Goal: Task Accomplishment & Management: Manage account settings

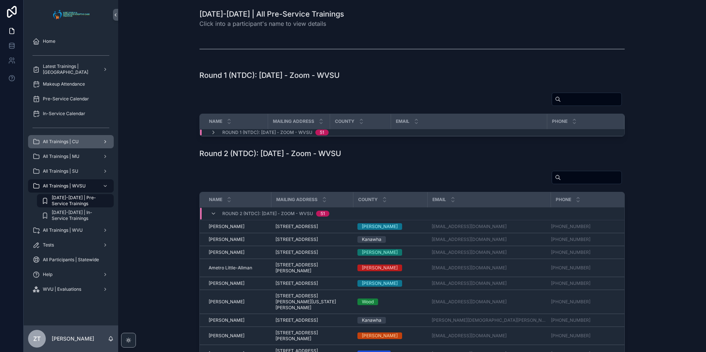
click at [75, 145] on div "All Trainings | CU" at bounding box center [70, 142] width 77 height 12
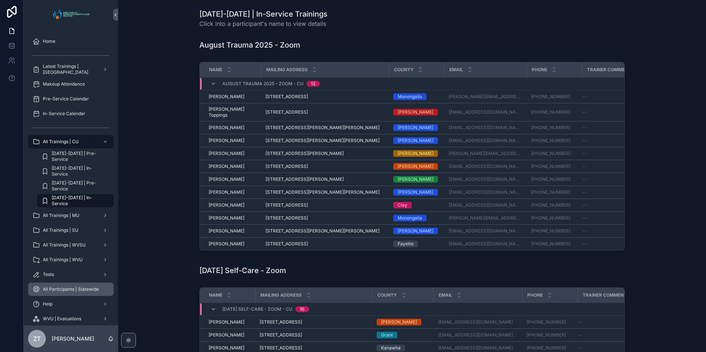
click at [72, 289] on span "All Participants | Statewide" at bounding box center [71, 290] width 56 height 6
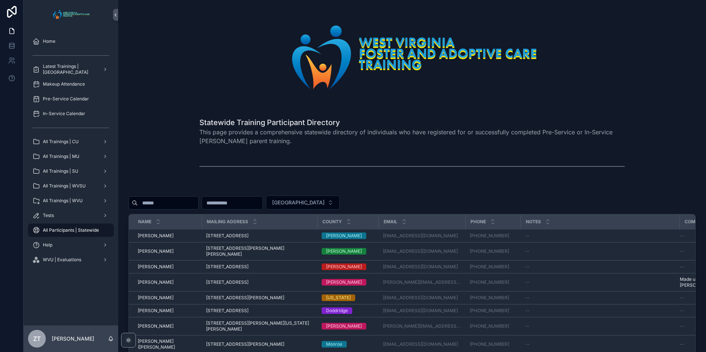
click at [184, 205] on input "scrollable content" at bounding box center [168, 203] width 61 height 10
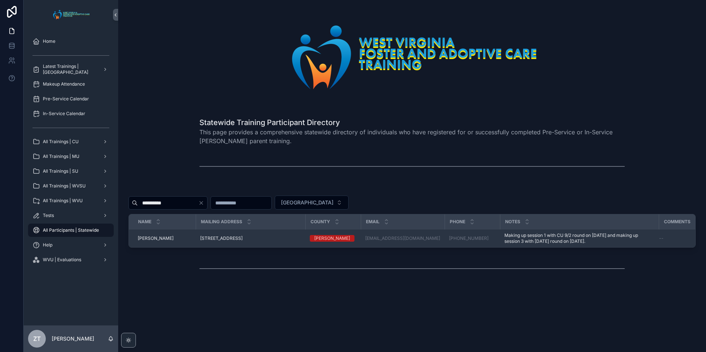
type input "**********"
click at [153, 239] on span "[PERSON_NAME]" at bounding box center [156, 239] width 36 height 6
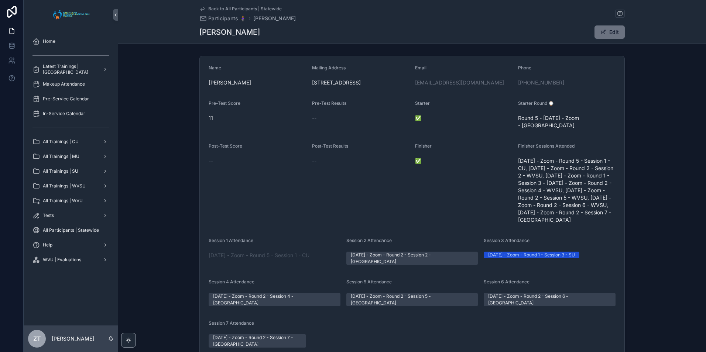
click at [201, 10] on icon "scrollable content" at bounding box center [203, 9] width 4 height 3
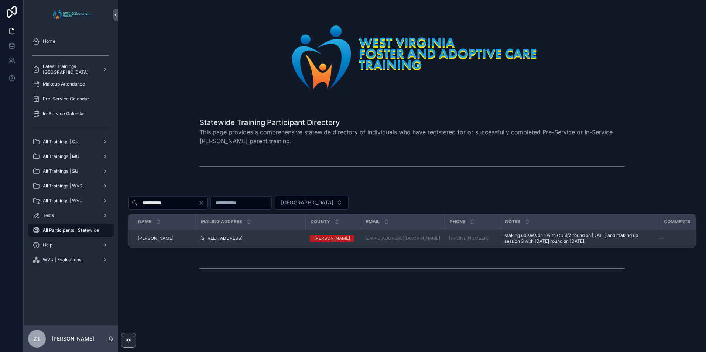
click at [158, 239] on span "[PERSON_NAME]" at bounding box center [156, 239] width 36 height 6
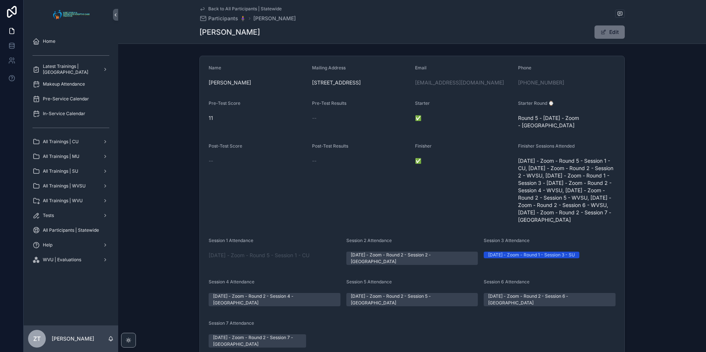
click at [201, 8] on icon "scrollable content" at bounding box center [202, 9] width 6 height 6
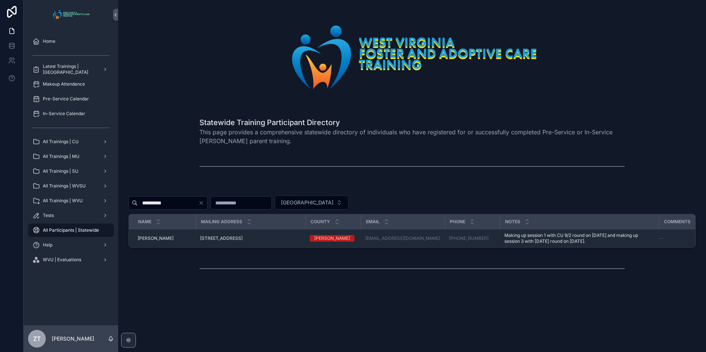
click at [181, 204] on input "**********" at bounding box center [168, 203] width 61 height 10
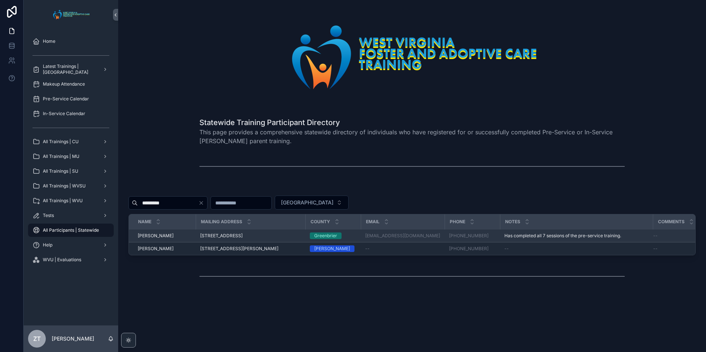
type input "*********"
click at [162, 237] on span "[PERSON_NAME]" at bounding box center [156, 236] width 36 height 6
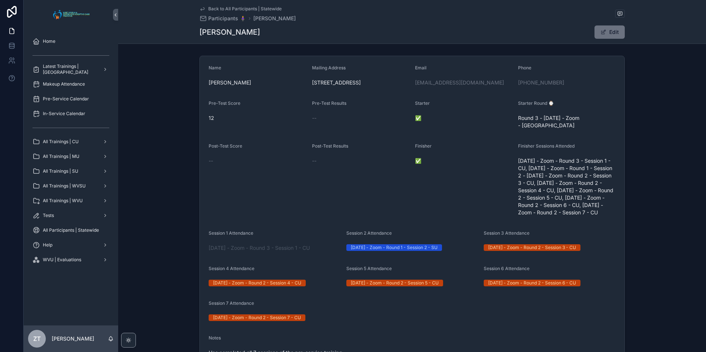
click at [199, 6] on icon "scrollable content" at bounding box center [202, 9] width 6 height 6
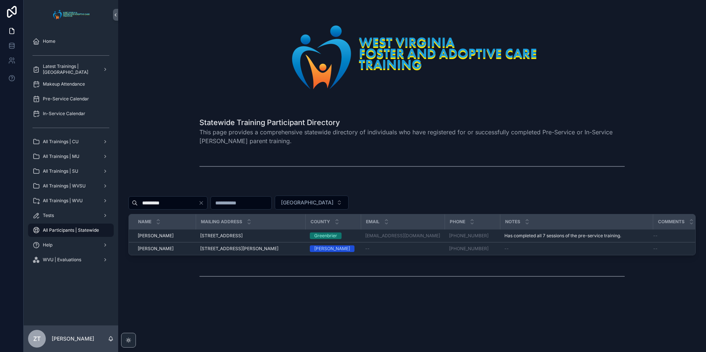
click at [189, 203] on input "*********" at bounding box center [168, 203] width 61 height 10
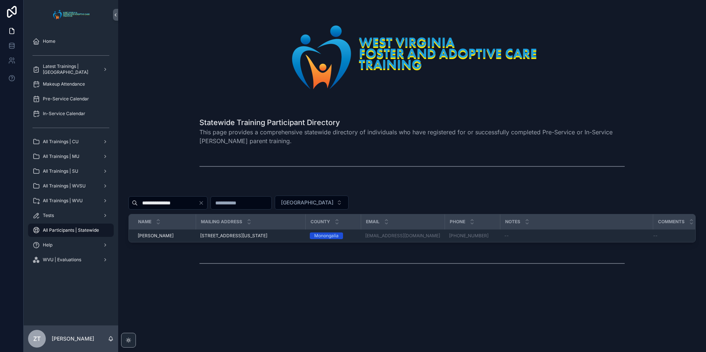
type input "**********"
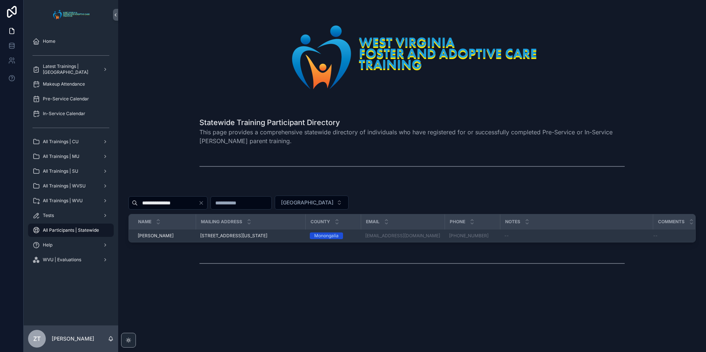
click at [154, 233] on span "[PERSON_NAME]" at bounding box center [156, 236] width 36 height 6
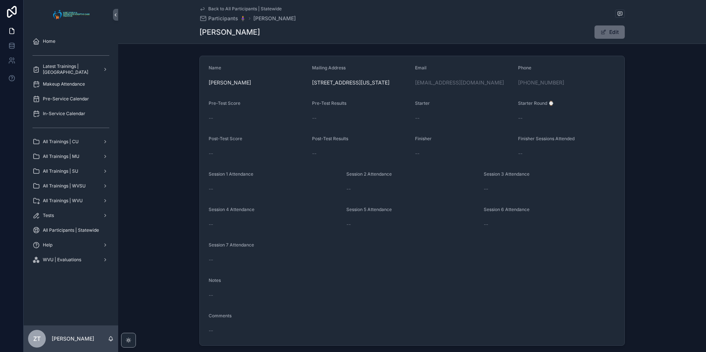
click at [607, 30] on button "Edit" at bounding box center [610, 31] width 30 height 13
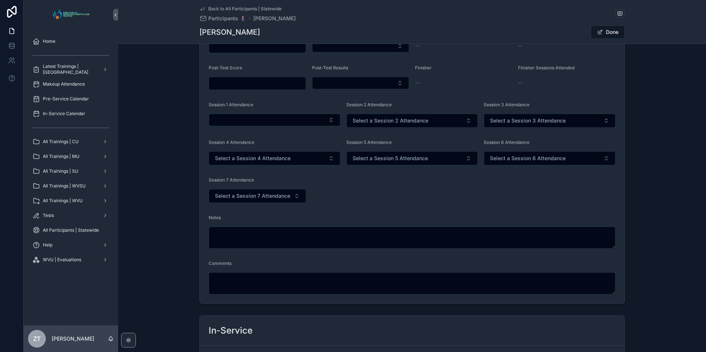
scroll to position [111, 0]
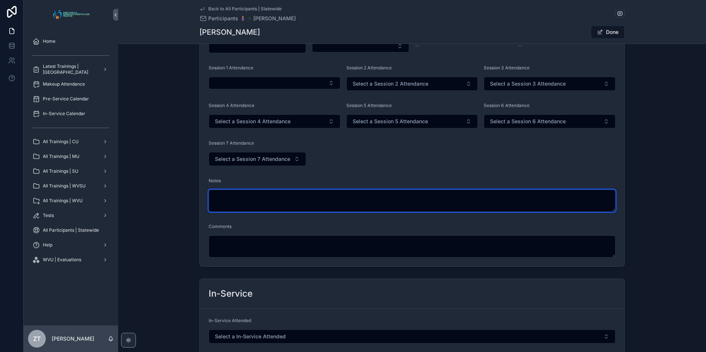
click at [239, 194] on textarea "scrollable content" at bounding box center [412, 201] width 407 height 22
type textarea "**********"
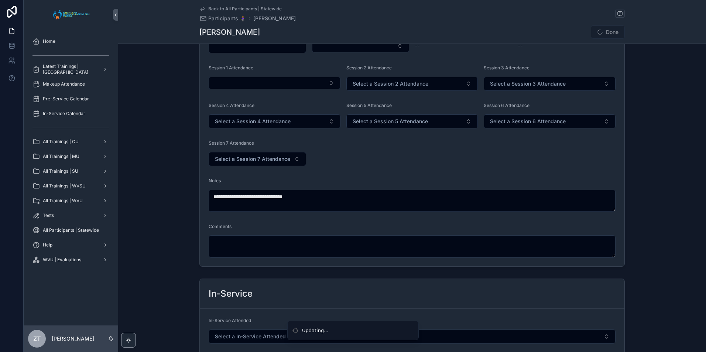
click at [403, 170] on form "**********" at bounding box center [412, 105] width 425 height 321
click at [607, 34] on button "Done" at bounding box center [608, 31] width 34 height 13
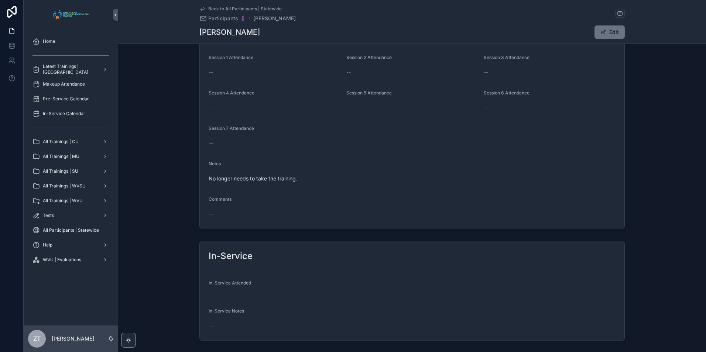
scroll to position [0, 0]
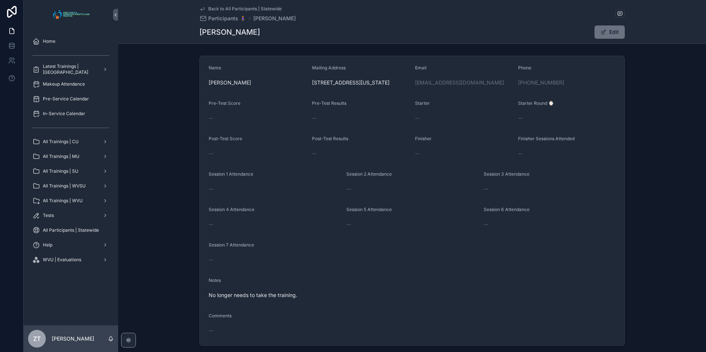
click at [200, 8] on icon "scrollable content" at bounding box center [202, 9] width 6 height 6
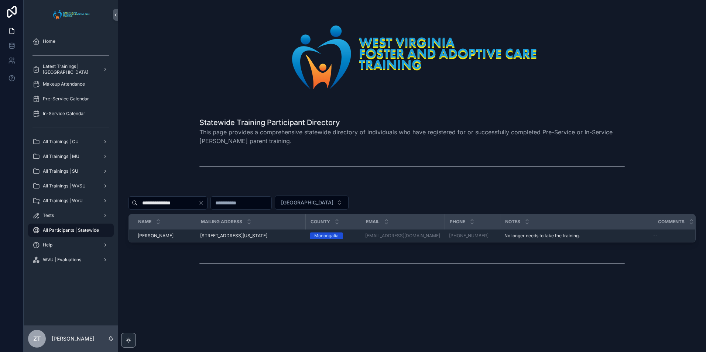
click at [204, 203] on icon "Clear" at bounding box center [201, 203] width 6 height 6
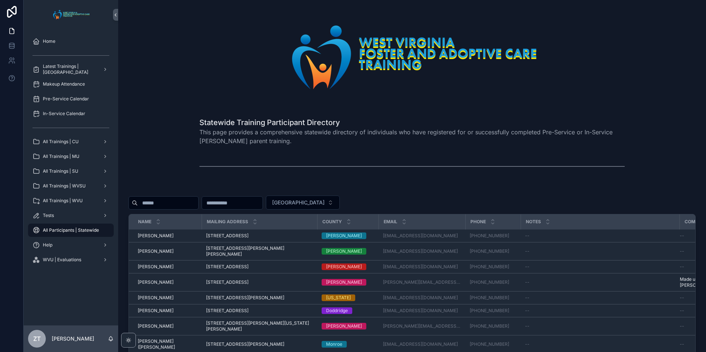
click at [156, 202] on input "scrollable content" at bounding box center [168, 203] width 61 height 10
click at [78, 145] on div "All Trainings | CU" at bounding box center [70, 142] width 77 height 12
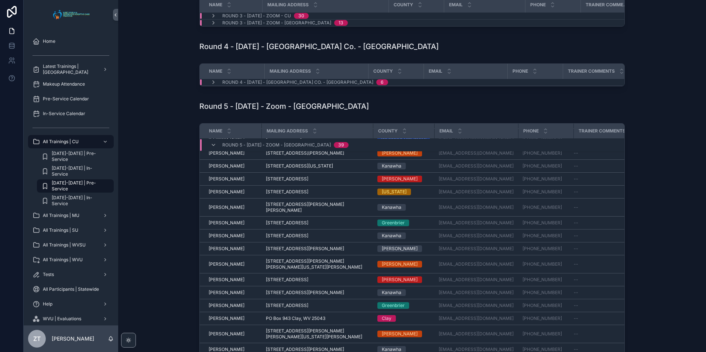
scroll to position [232, 0]
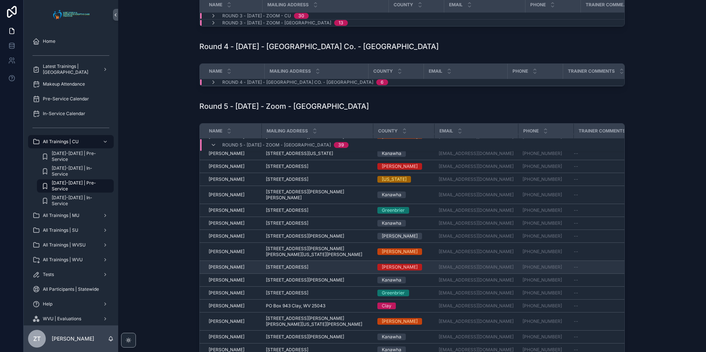
click at [218, 270] on span "[PERSON_NAME]" at bounding box center [227, 267] width 36 height 6
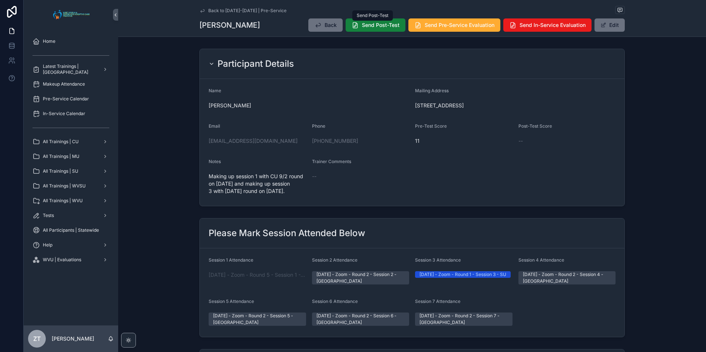
click at [357, 25] on button "Send Post-Test" at bounding box center [376, 24] width 60 height 13
click at [68, 184] on span "All Trainings | WVSU" at bounding box center [64, 186] width 43 height 6
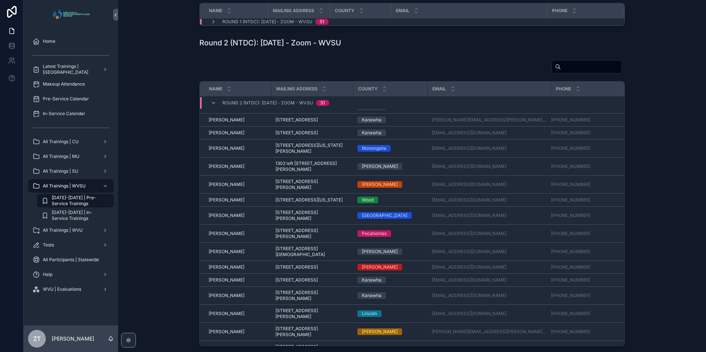
scroll to position [490, 0]
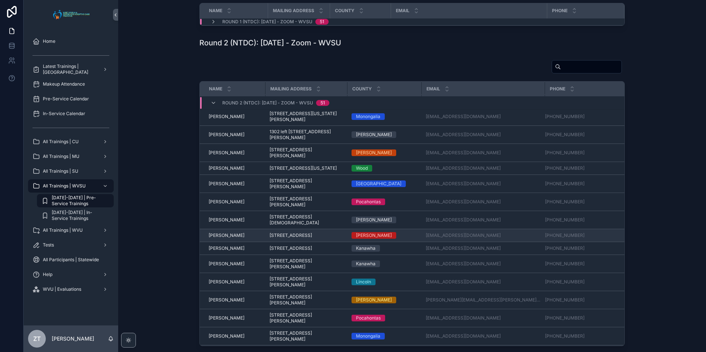
click at [214, 239] on span "[PERSON_NAME]" at bounding box center [227, 236] width 36 height 6
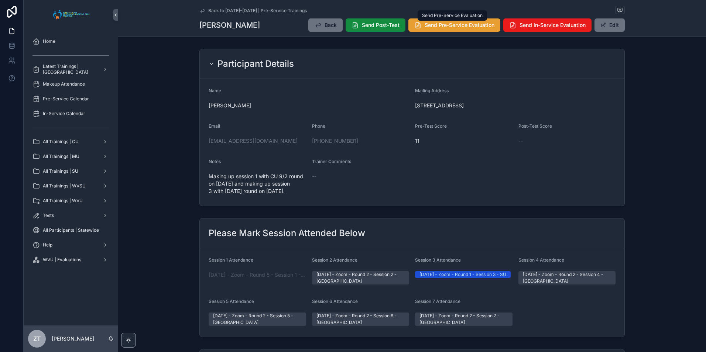
click at [443, 26] on span "Send Pre-Service Evaluation" at bounding box center [460, 24] width 70 height 7
click at [204, 11] on link "Back to [DATE]-[DATE] | Pre-Service Trainings" at bounding box center [252, 11] width 107 height 6
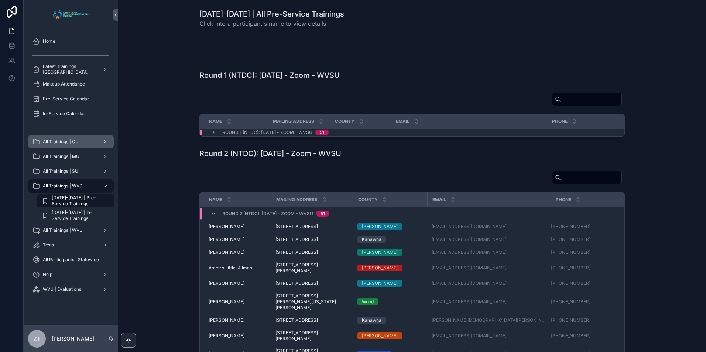
click at [84, 143] on div "All Trainings | CU" at bounding box center [70, 142] width 77 height 12
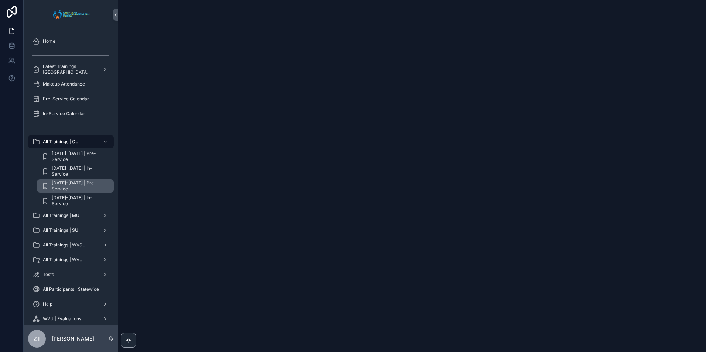
click at [78, 187] on span "[DATE]-[DATE] | Pre-Service" at bounding box center [79, 186] width 55 height 12
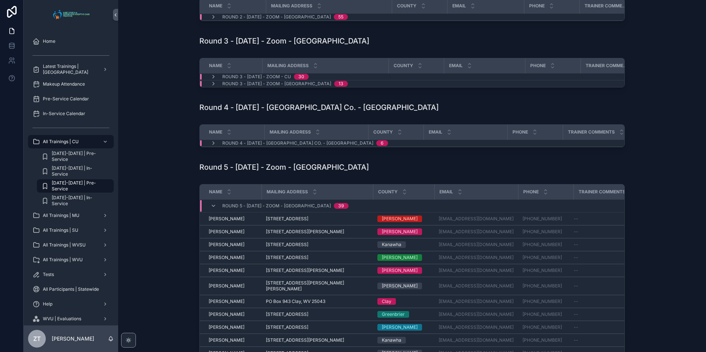
scroll to position [111, 0]
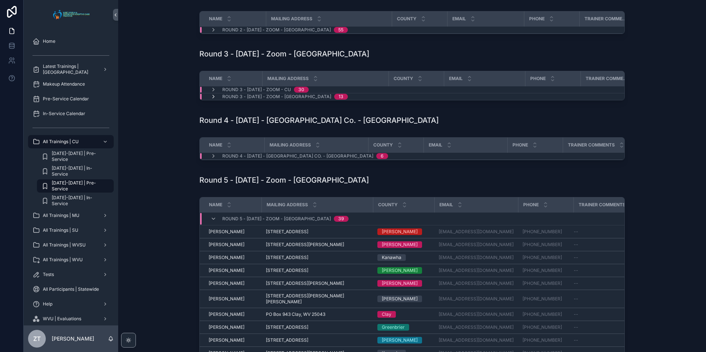
click at [210, 100] on icon "scrollable content" at bounding box center [213, 97] width 6 height 6
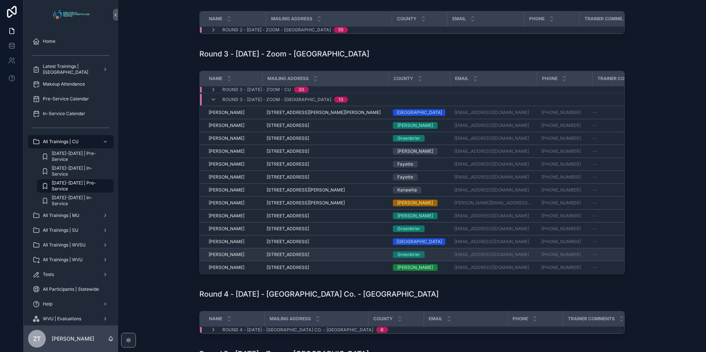
click at [223, 258] on span "[PERSON_NAME]" at bounding box center [227, 255] width 36 height 6
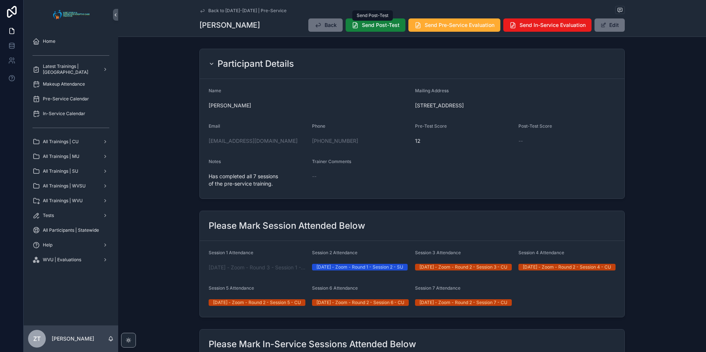
click at [375, 25] on span "Send Post-Test" at bounding box center [381, 24] width 38 height 7
click at [202, 11] on icon "scrollable content" at bounding box center [202, 11] width 6 height 6
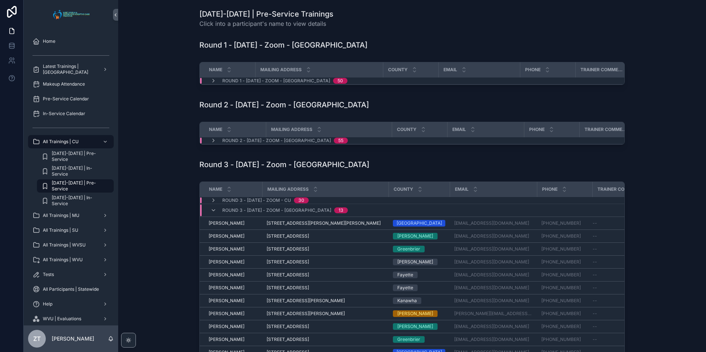
click at [208, 144] on div "Round 2 - [DATE] - Zoom - [GEOGRAPHIC_DATA] 55" at bounding box center [279, 141] width 155 height 6
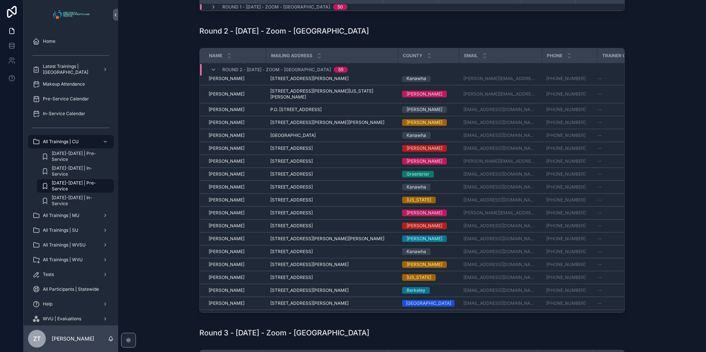
scroll to position [453, 0]
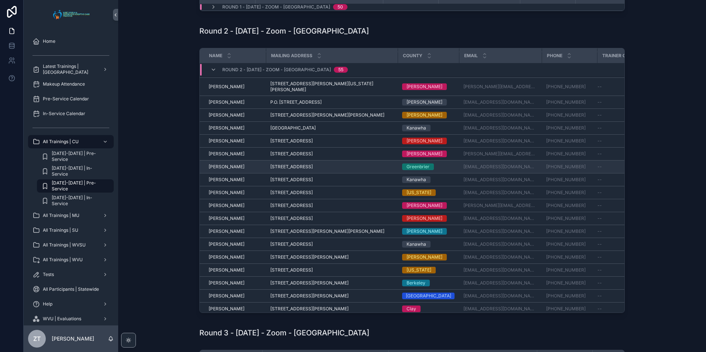
click at [224, 166] on span "[PERSON_NAME]" at bounding box center [227, 167] width 36 height 6
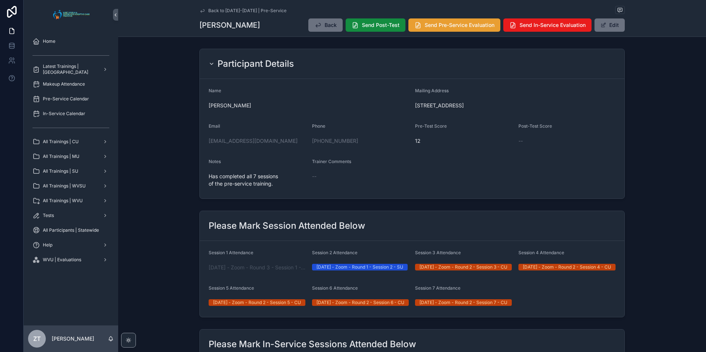
click at [437, 25] on span "Send Pre-Service Evaluation" at bounding box center [460, 24] width 70 height 7
drag, startPoint x: 203, startPoint y: 10, endPoint x: 77, endPoint y: 227, distance: 251.7
click at [203, 10] on link "Back to [DATE]-[DATE] | Pre-Service" at bounding box center [242, 11] width 87 height 6
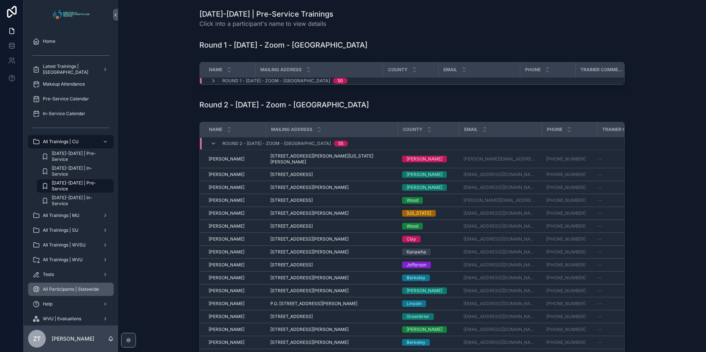
click at [68, 288] on span "All Participants | Statewide" at bounding box center [71, 290] width 56 height 6
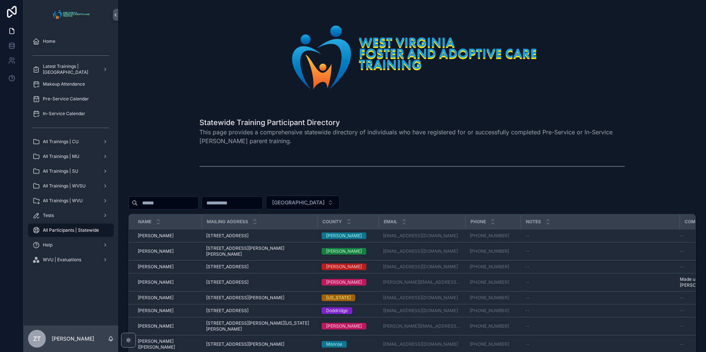
click at [151, 199] on input "scrollable content" at bounding box center [168, 203] width 61 height 10
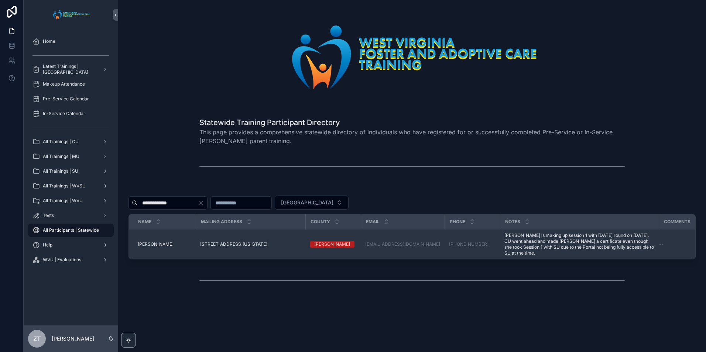
type input "**********"
click at [156, 242] on span "[PERSON_NAME]" at bounding box center [156, 245] width 36 height 6
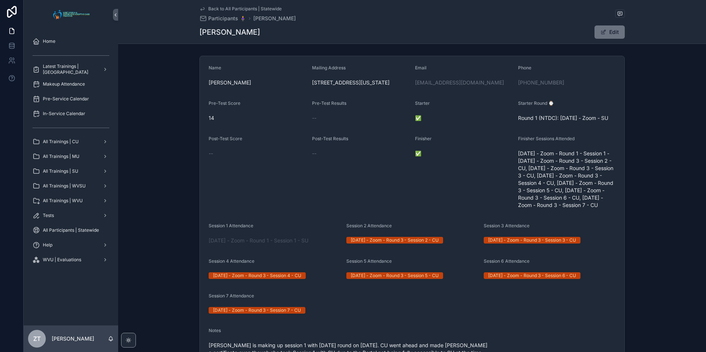
click at [201, 9] on icon "scrollable content" at bounding box center [202, 9] width 6 height 6
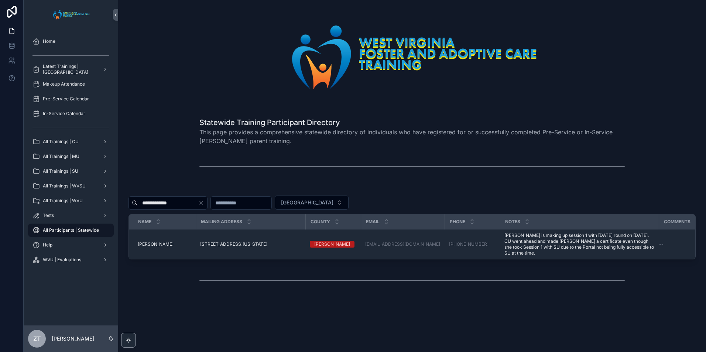
click at [159, 206] on input "**********" at bounding box center [168, 203] width 61 height 10
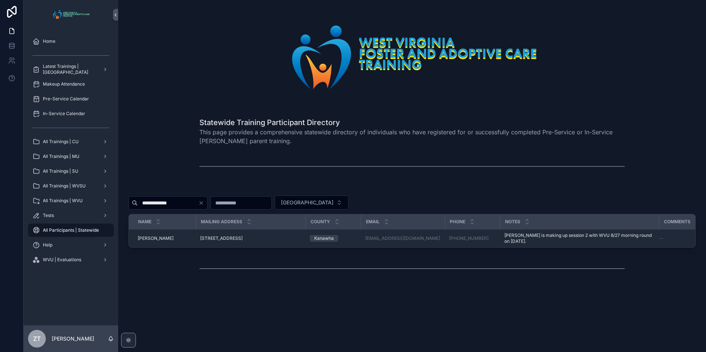
type input "**********"
click at [154, 239] on span "[PERSON_NAME]" at bounding box center [156, 239] width 36 height 6
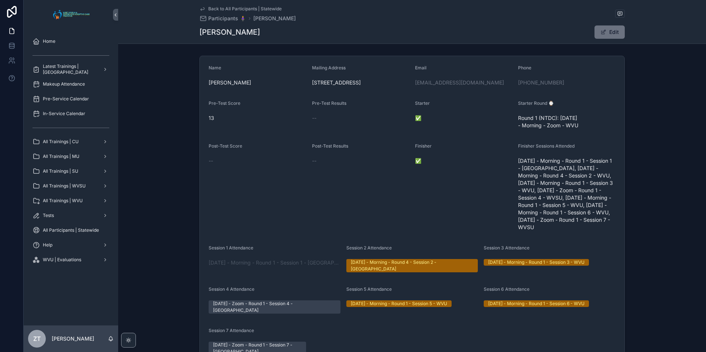
click at [201, 8] on icon "scrollable content" at bounding box center [202, 9] width 6 height 6
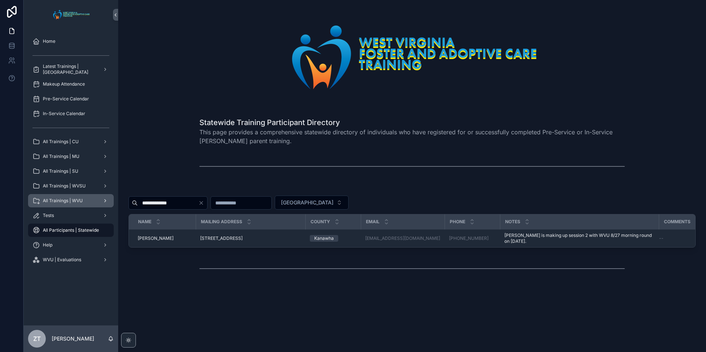
click at [73, 199] on span "All Trainings | WVU" at bounding box center [63, 201] width 40 height 6
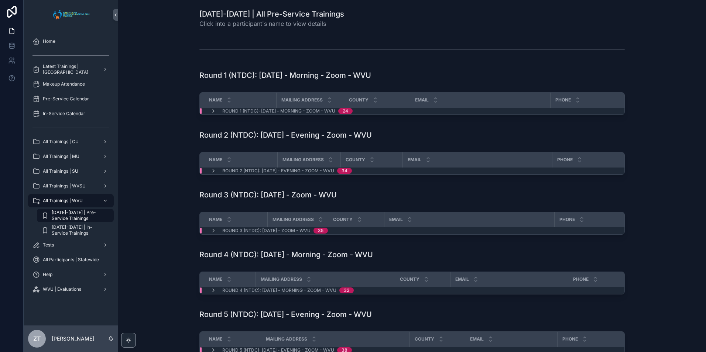
click at [85, 215] on span "[DATE]-[DATE] | Pre-Service Trainings" at bounding box center [79, 216] width 55 height 12
click at [210, 109] on icon "scrollable content" at bounding box center [213, 111] width 6 height 6
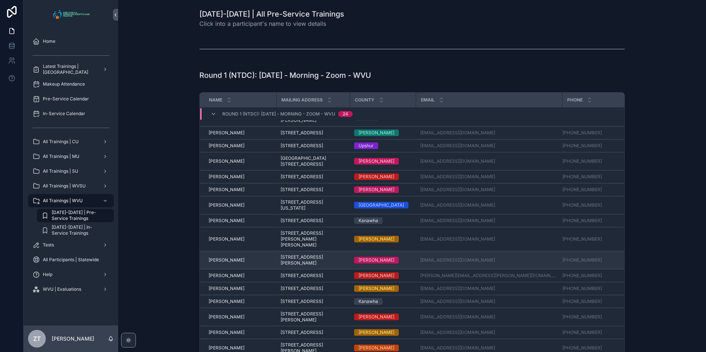
scroll to position [212, 0]
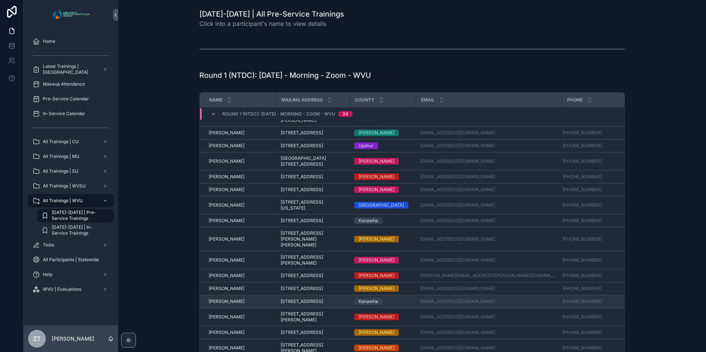
click at [219, 299] on span "[PERSON_NAME]" at bounding box center [227, 302] width 36 height 6
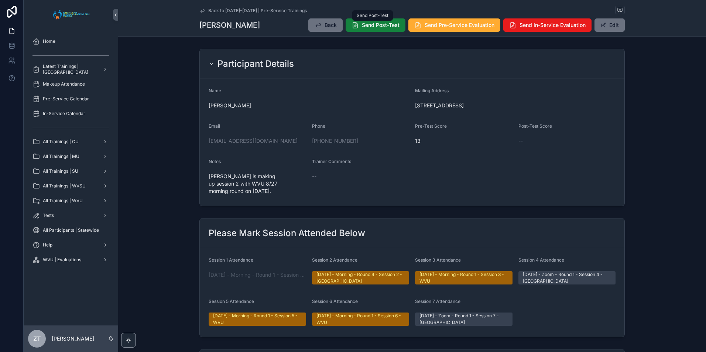
click at [361, 30] on button "Send Post-Test" at bounding box center [376, 24] width 60 height 13
click at [448, 26] on span "Send Pre-Service Evaluation" at bounding box center [460, 24] width 70 height 7
click at [201, 11] on icon "scrollable content" at bounding box center [202, 11] width 6 height 6
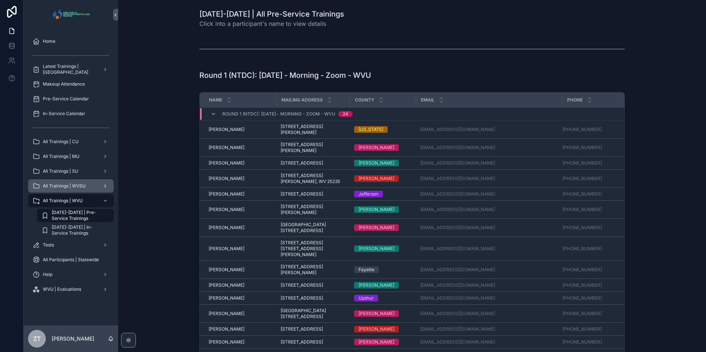
click at [64, 186] on span "All Trainings | WVSU" at bounding box center [64, 186] width 43 height 6
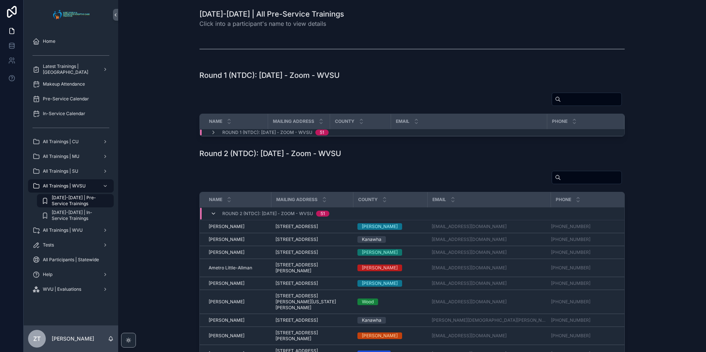
click at [210, 213] on icon "scrollable content" at bounding box center [213, 214] width 6 height 6
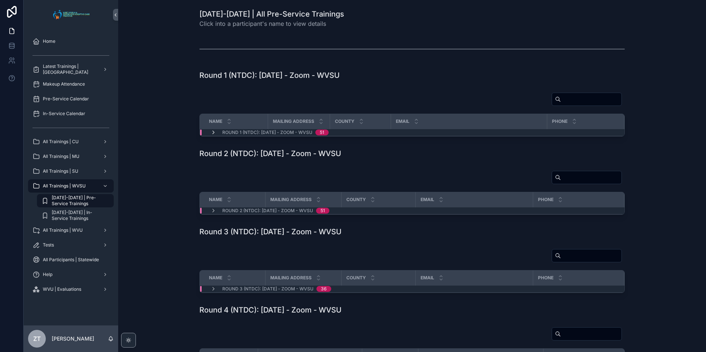
click at [210, 133] on icon "scrollable content" at bounding box center [213, 133] width 6 height 6
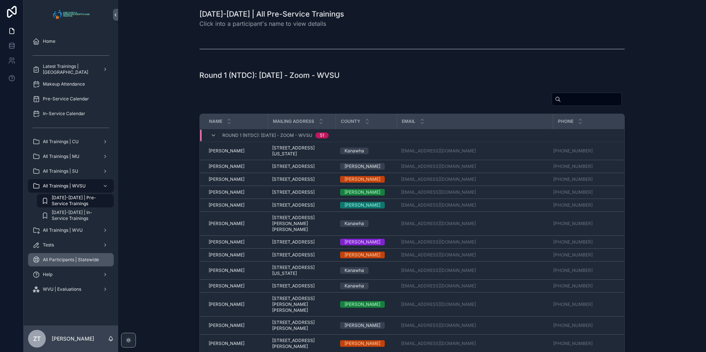
click at [61, 255] on div "All Participants | Statewide" at bounding box center [70, 260] width 77 height 12
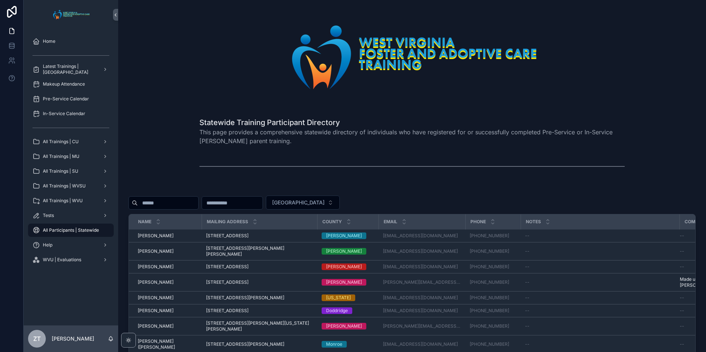
click at [188, 199] on input "scrollable content" at bounding box center [168, 203] width 61 height 10
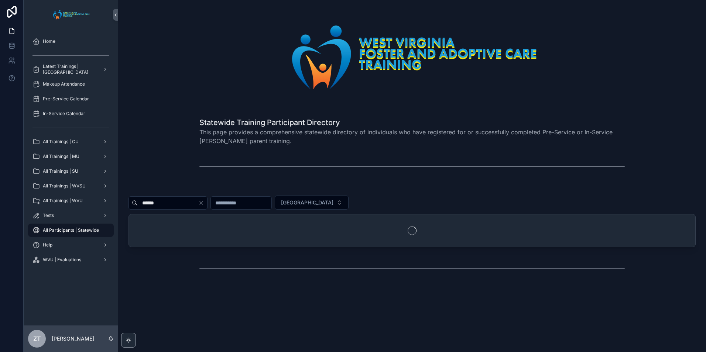
type input "*******"
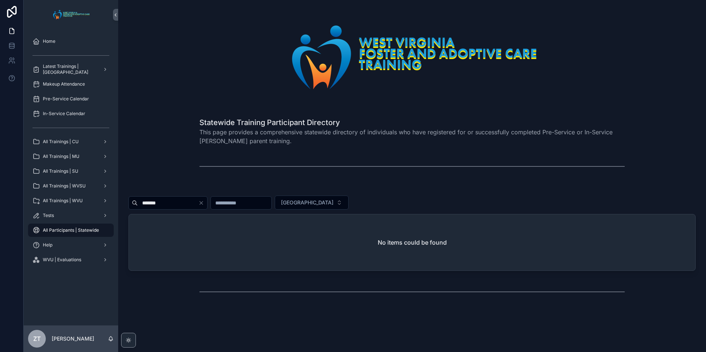
click at [188, 199] on input "*******" at bounding box center [168, 203] width 61 height 10
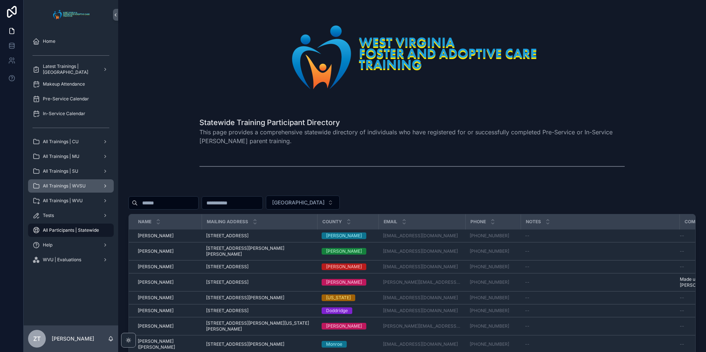
click at [74, 185] on span "All Trainings | WVSU" at bounding box center [64, 186] width 43 height 6
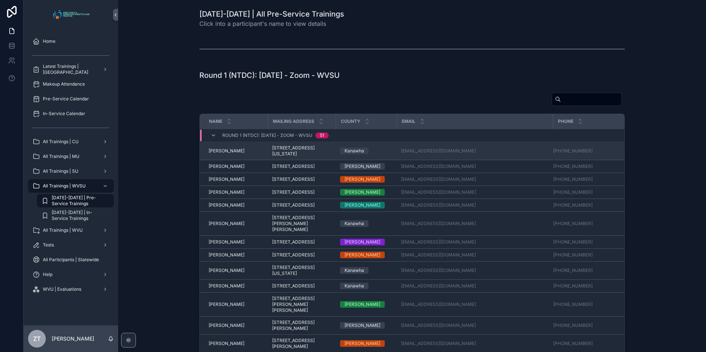
click at [216, 154] on td "[PERSON_NAME] [PERSON_NAME]" at bounding box center [234, 151] width 68 height 18
click at [217, 150] on span "[PERSON_NAME]" at bounding box center [227, 151] width 36 height 6
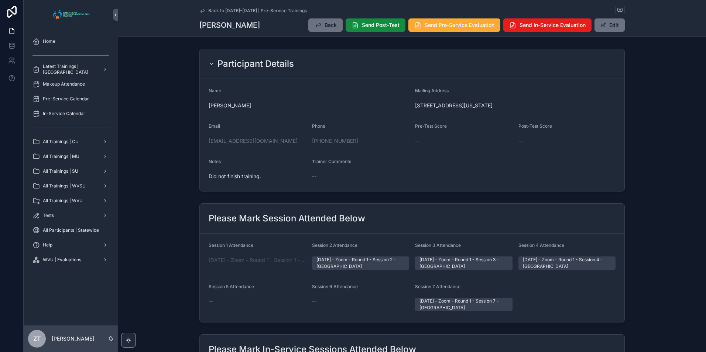
click at [201, 10] on icon "scrollable content" at bounding box center [202, 11] width 6 height 6
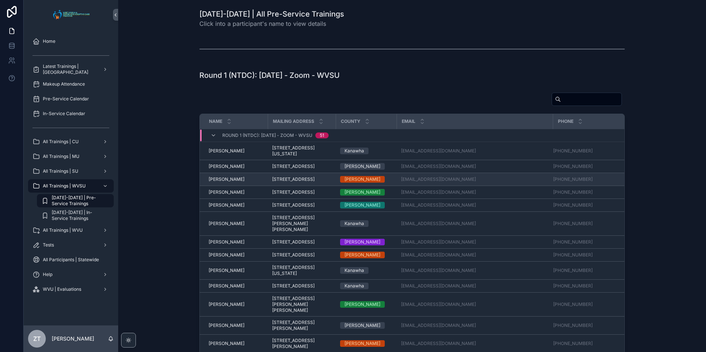
click at [220, 182] on span "[PERSON_NAME]" at bounding box center [227, 180] width 36 height 6
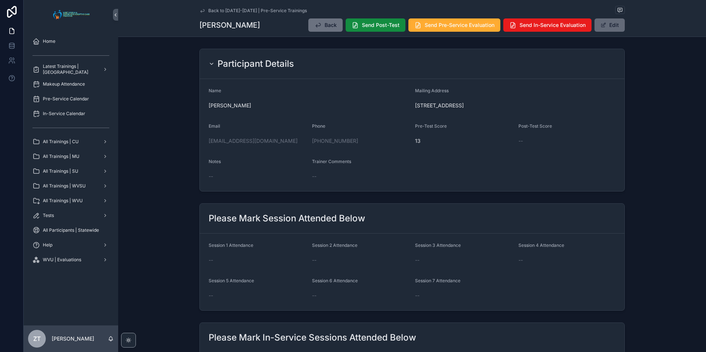
click at [605, 31] on button "Edit" at bounding box center [610, 24] width 30 height 13
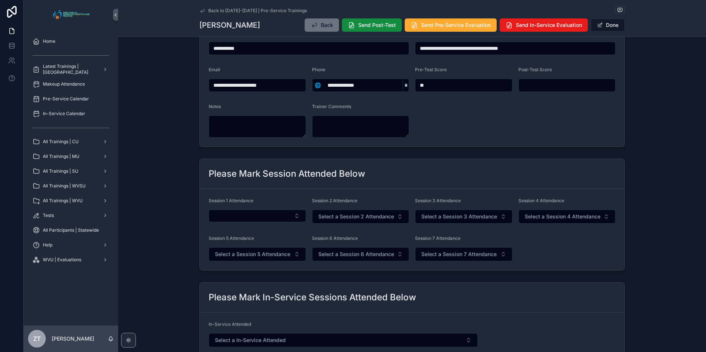
scroll to position [74, 0]
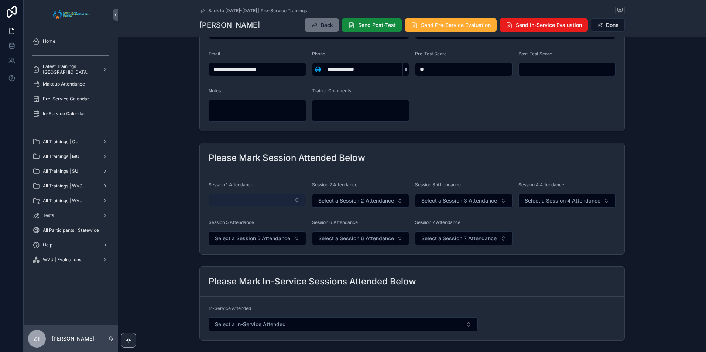
click at [245, 203] on button "Select Button" at bounding box center [257, 200] width 97 height 13
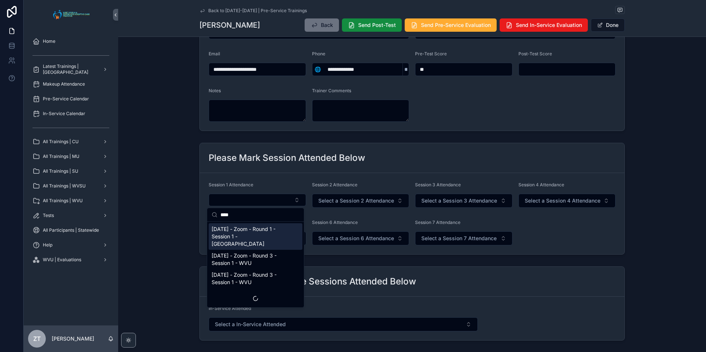
type input "****"
click at [242, 231] on span "[DATE] - Zoom - Round 1 - Session 1 - [GEOGRAPHIC_DATA]" at bounding box center [251, 237] width 79 height 22
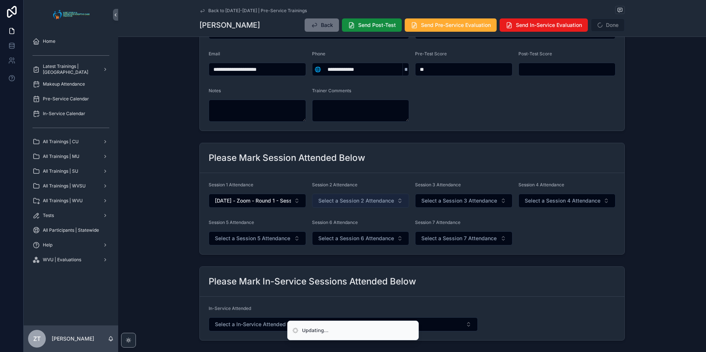
click at [330, 203] on span "Select a Session 2 Attendance" at bounding box center [356, 200] width 76 height 7
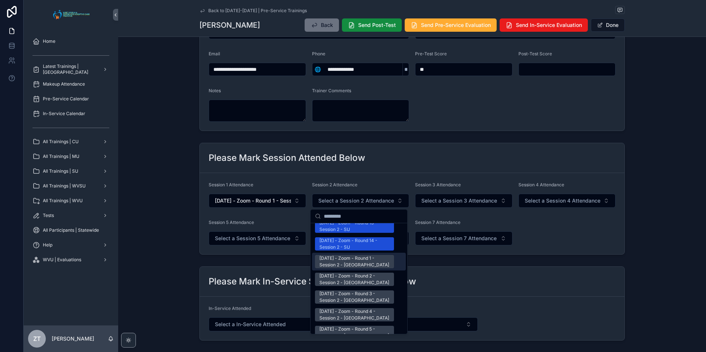
click at [336, 255] on div "[DATE] - Zoom - Round 1 - Session 2 - [GEOGRAPHIC_DATA]" at bounding box center [354, 261] width 70 height 13
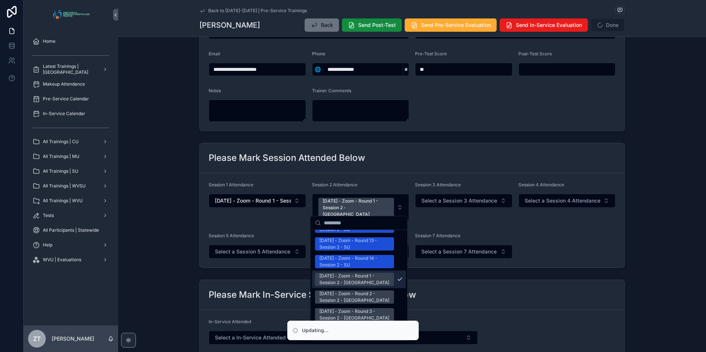
scroll to position [971, 0]
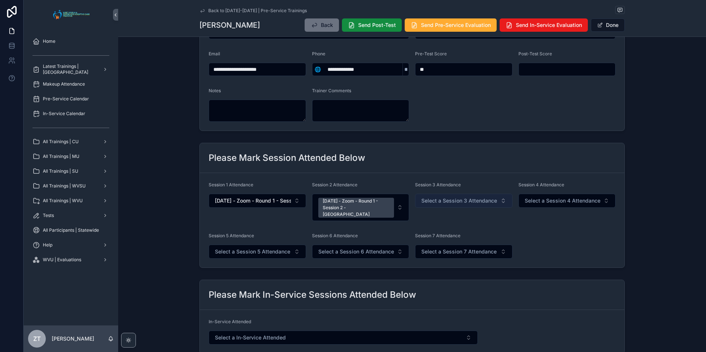
click at [456, 199] on span "Select a Session 3 Attendance" at bounding box center [459, 200] width 76 height 7
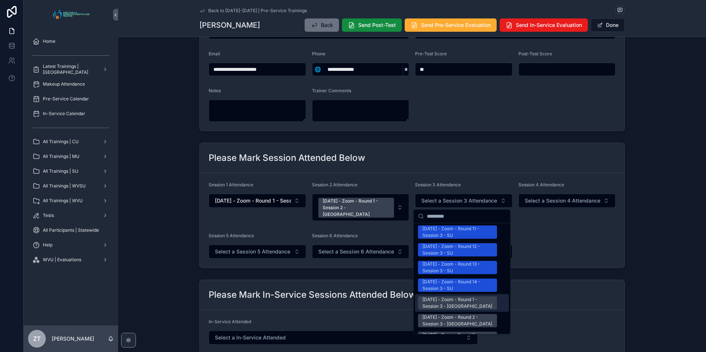
click at [442, 297] on div "[DATE] - Zoom - Round 1 - Session 3 - [GEOGRAPHIC_DATA]" at bounding box center [457, 303] width 70 height 13
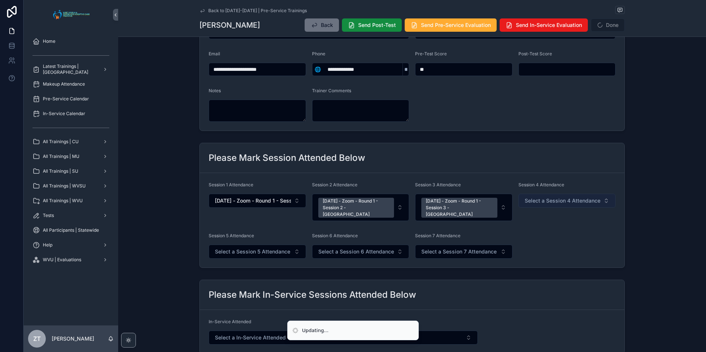
click at [530, 199] on span "Select a Session 4 Attendance" at bounding box center [563, 200] width 76 height 7
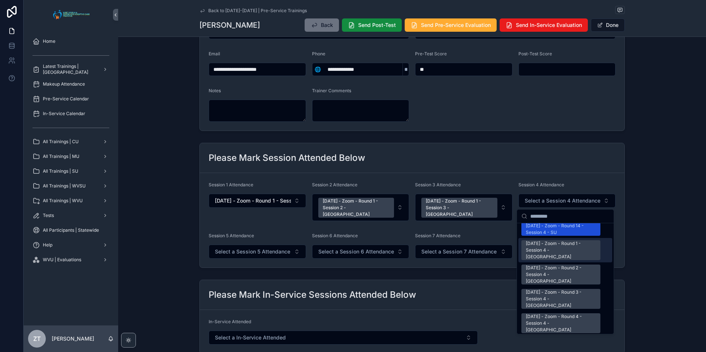
click at [549, 240] on div "[DATE] - Zoom - Round 1 - Session 4 - [GEOGRAPHIC_DATA]" at bounding box center [561, 250] width 70 height 20
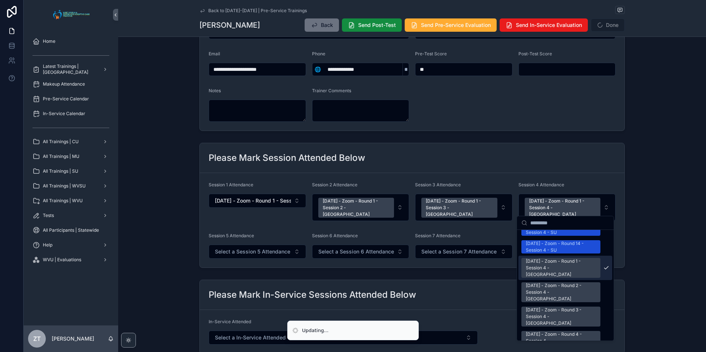
scroll to position [1008, 0]
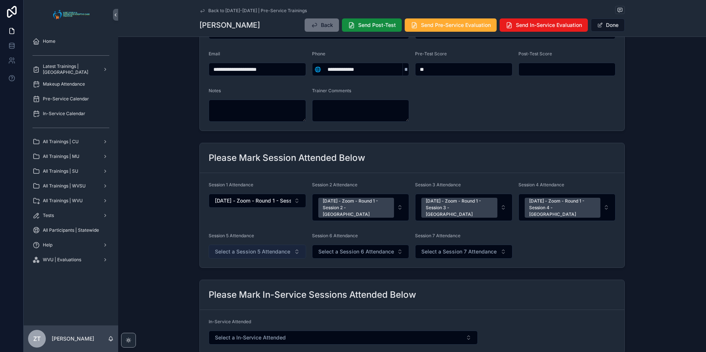
click at [256, 248] on span "Select a Session 5 Attendance" at bounding box center [252, 251] width 75 height 7
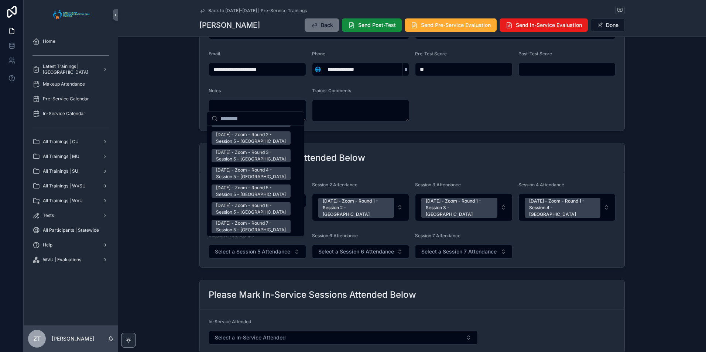
scroll to position [960, 0]
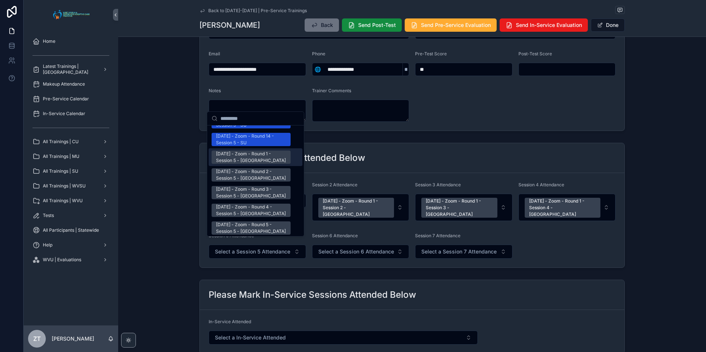
click at [247, 151] on div "[DATE] - Zoom - Round 1 - Session 5 - [GEOGRAPHIC_DATA]" at bounding box center [251, 157] width 70 height 13
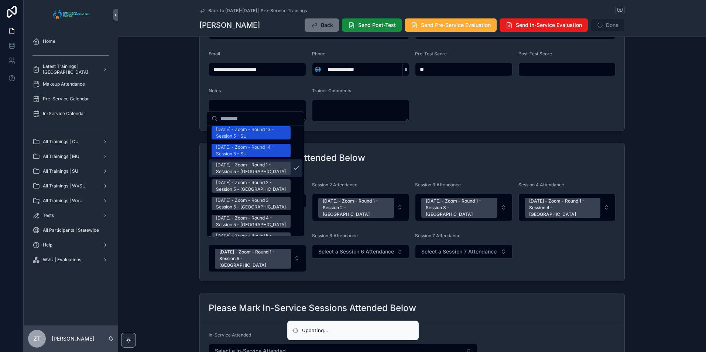
scroll to position [971, 0]
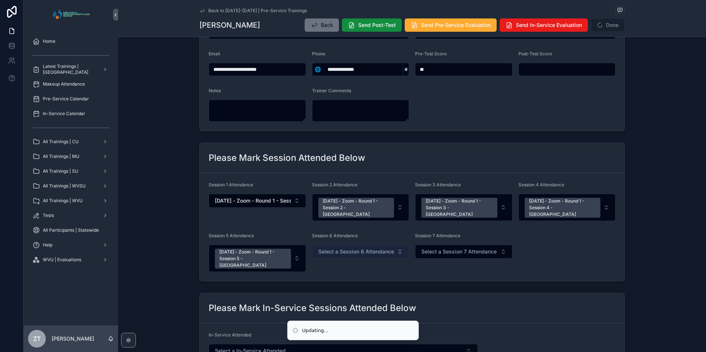
click at [331, 245] on button "Select a Session 6 Attendance" at bounding box center [360, 252] width 97 height 14
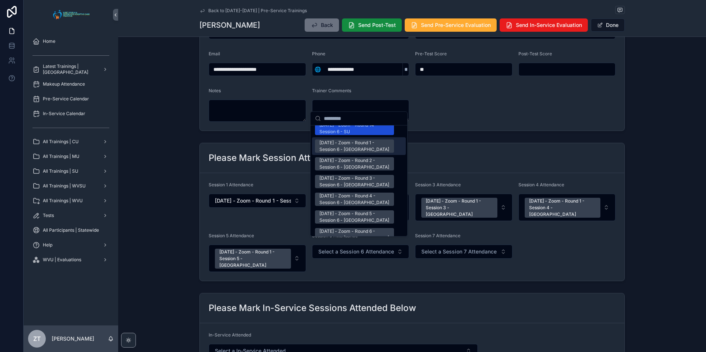
click at [345, 140] on div "[DATE] - Zoom - Round 1 - Session 6 - [GEOGRAPHIC_DATA]" at bounding box center [354, 146] width 70 height 13
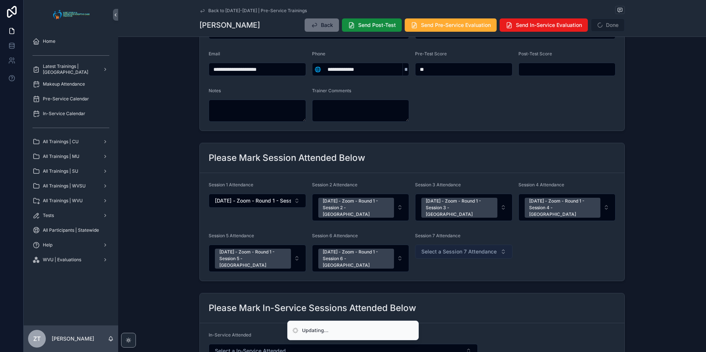
click at [438, 249] on span "Select a Session 7 Attendance" at bounding box center [458, 251] width 75 height 7
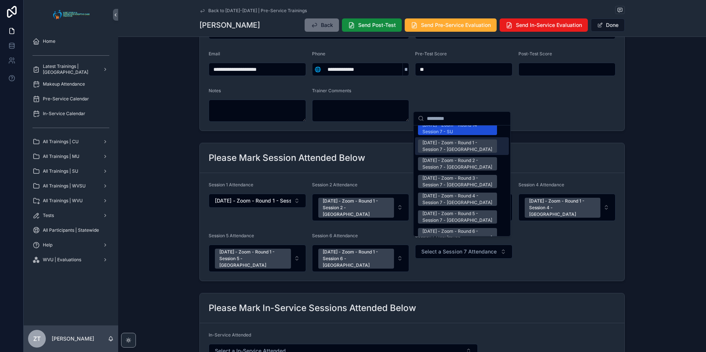
click at [448, 140] on div "[DATE] - Zoom - Round 1 - Session 7 - [GEOGRAPHIC_DATA]" at bounding box center [457, 146] width 70 height 13
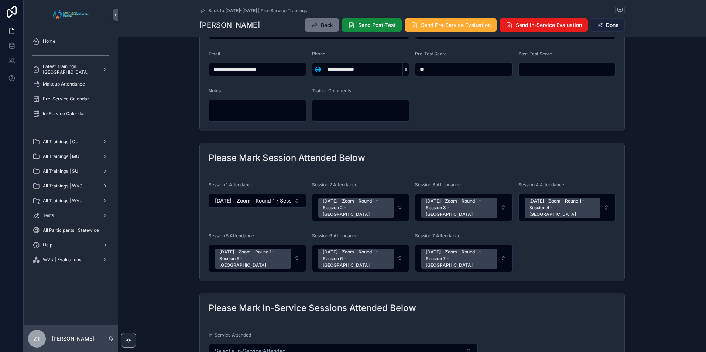
click at [602, 25] on button "Done" at bounding box center [608, 24] width 34 height 13
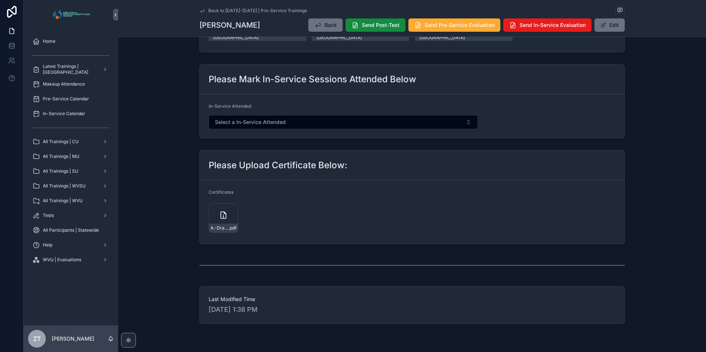
scroll to position [0, 0]
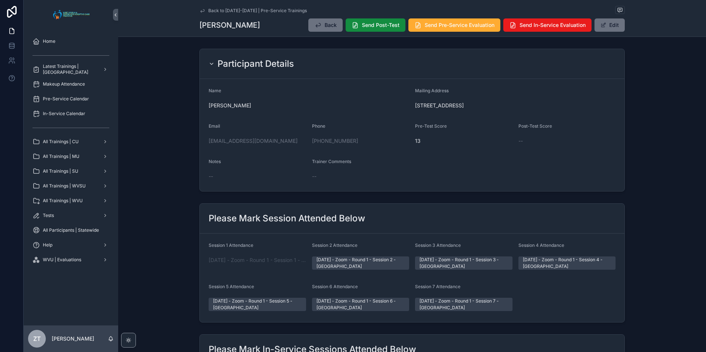
click at [201, 10] on icon "scrollable content" at bounding box center [202, 11] width 6 height 6
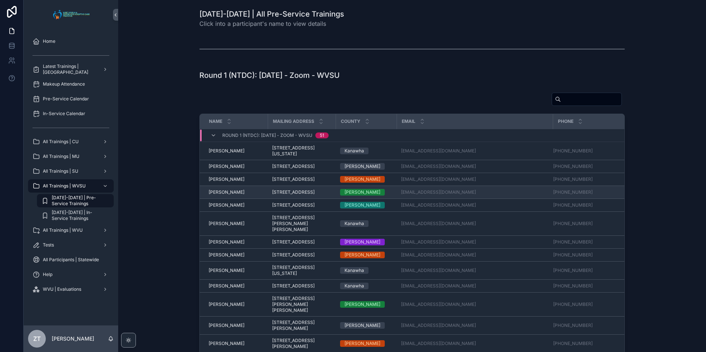
click at [216, 195] on span "[PERSON_NAME]" at bounding box center [227, 192] width 36 height 6
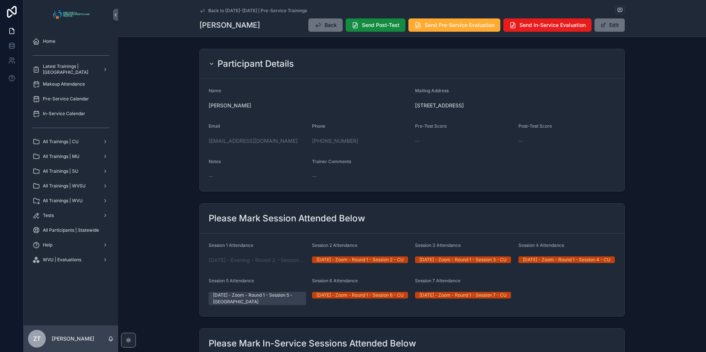
click at [201, 8] on icon "scrollable content" at bounding box center [202, 11] width 6 height 6
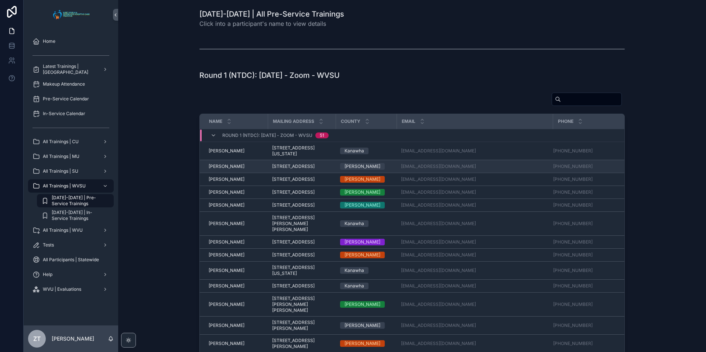
click at [227, 168] on span "[PERSON_NAME]" at bounding box center [227, 167] width 36 height 6
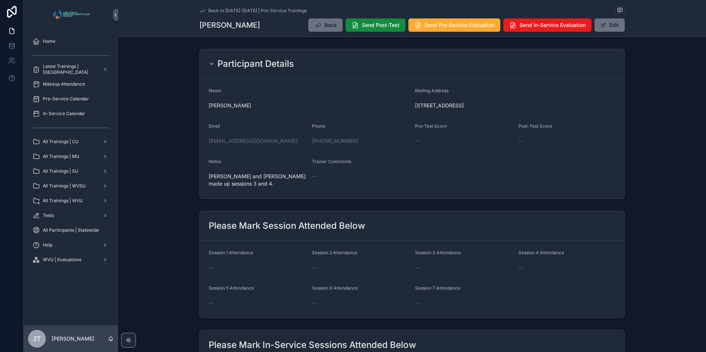
click at [201, 11] on icon "scrollable content" at bounding box center [203, 10] width 4 height 3
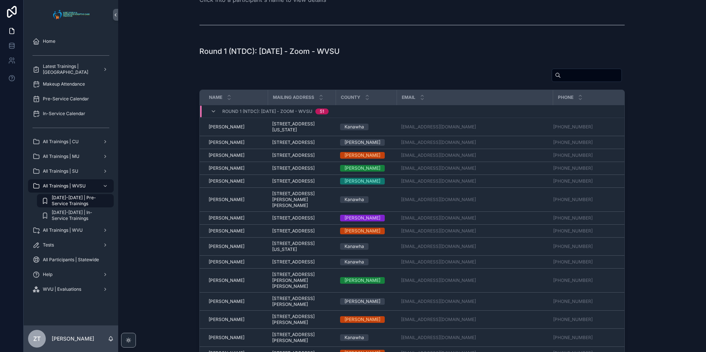
scroll to position [37, 0]
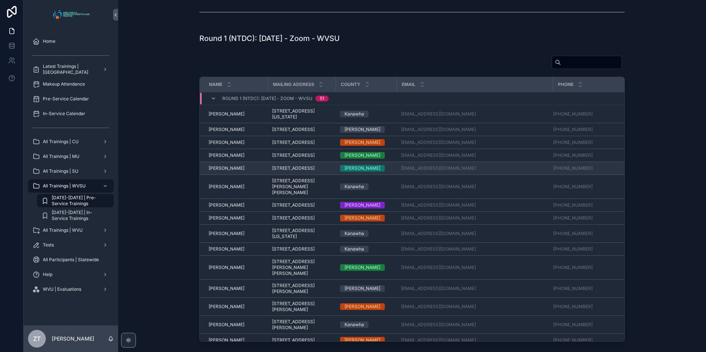
click at [227, 171] on span "[PERSON_NAME]" at bounding box center [227, 168] width 36 height 6
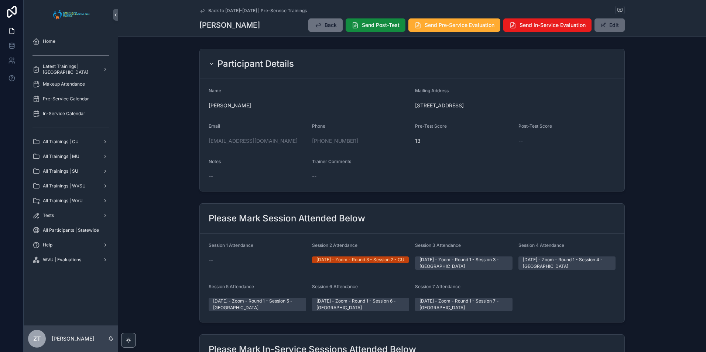
click at [612, 28] on button "Edit" at bounding box center [610, 24] width 30 height 13
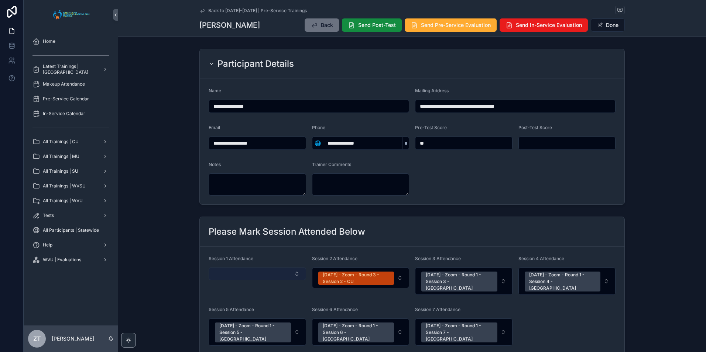
click at [230, 274] on button "Select Button" at bounding box center [257, 274] width 97 height 13
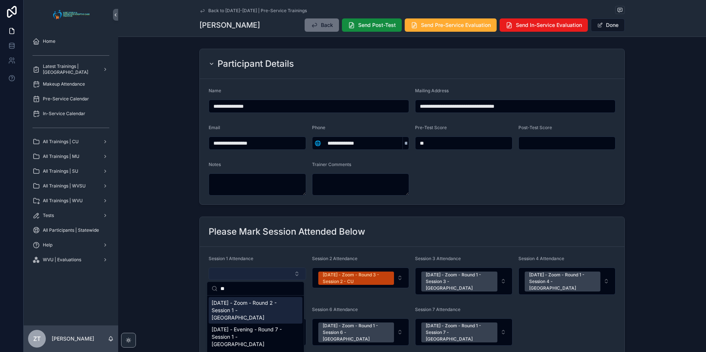
type input "*"
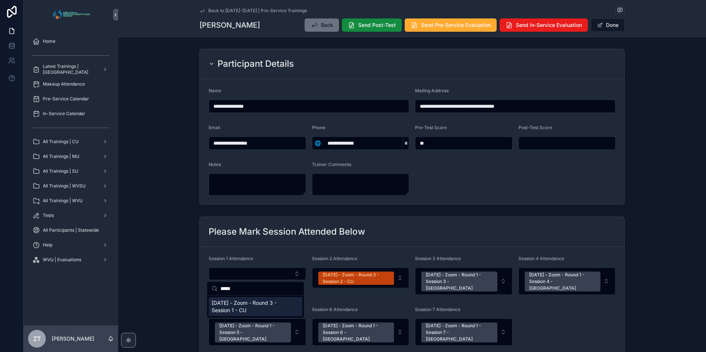
type input "*****"
click at [242, 310] on span "[DATE] - Zoom - Round 3 - Session 1 - CU" at bounding box center [251, 306] width 79 height 15
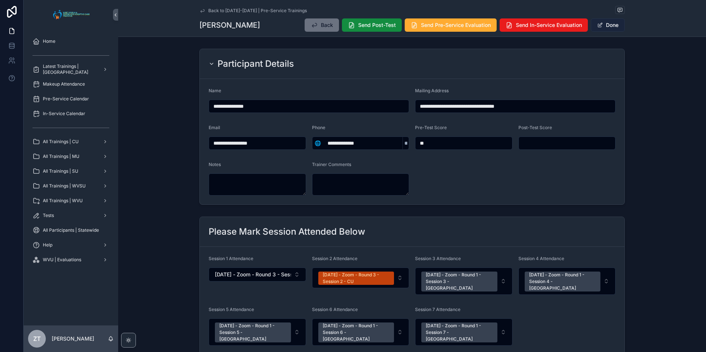
click at [604, 24] on button "Done" at bounding box center [608, 24] width 34 height 13
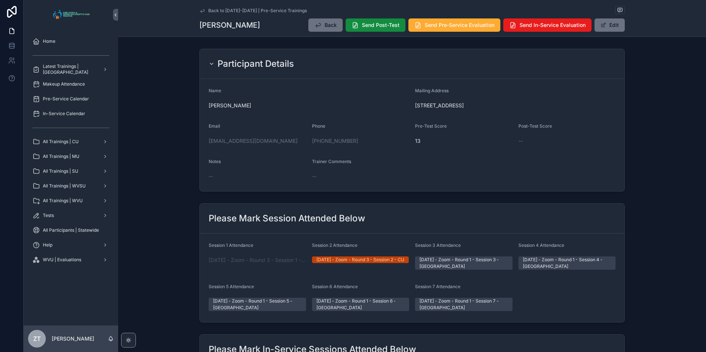
click at [201, 11] on icon "scrollable content" at bounding box center [203, 10] width 4 height 3
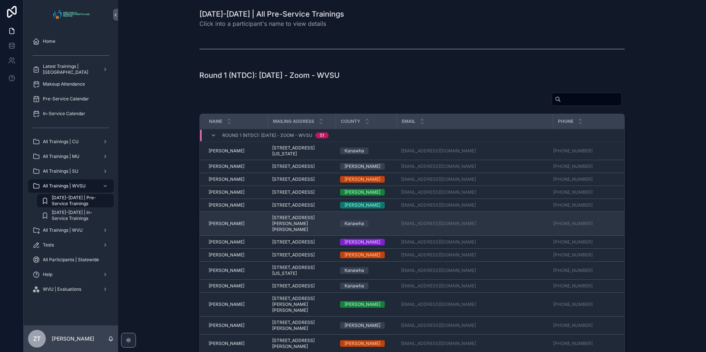
click at [227, 227] on span "[PERSON_NAME]" at bounding box center [227, 224] width 36 height 6
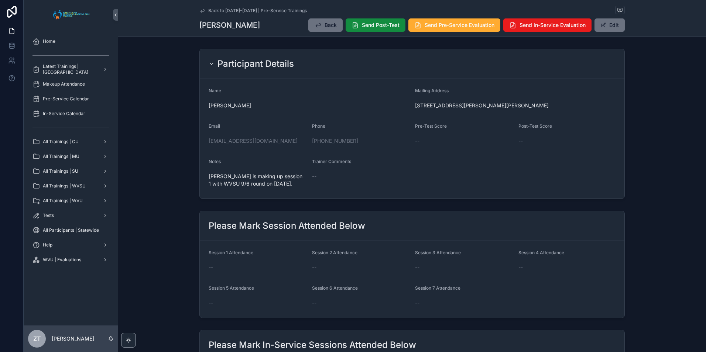
click at [201, 13] on icon "scrollable content" at bounding box center [202, 11] width 6 height 6
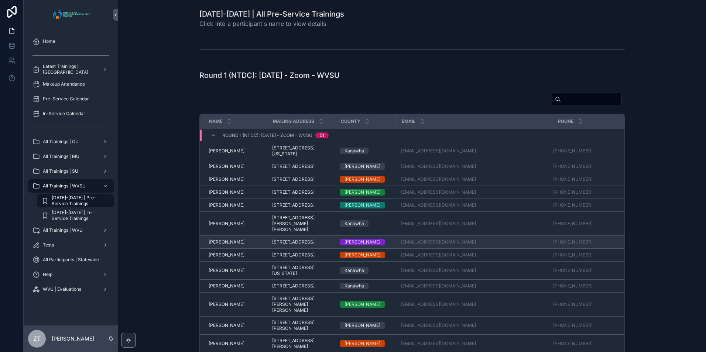
click at [223, 245] on span "[PERSON_NAME]" at bounding box center [227, 242] width 36 height 6
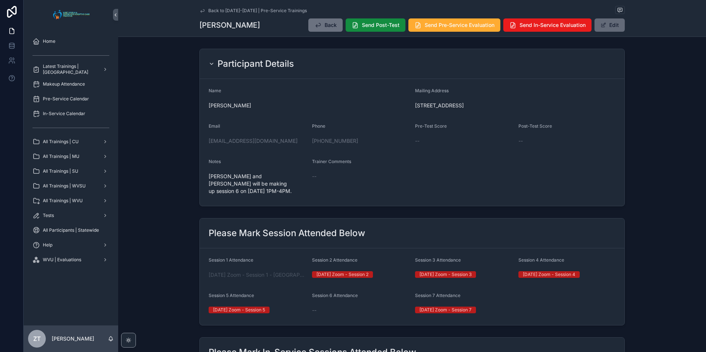
click at [605, 30] on button "Edit" at bounding box center [610, 24] width 30 height 13
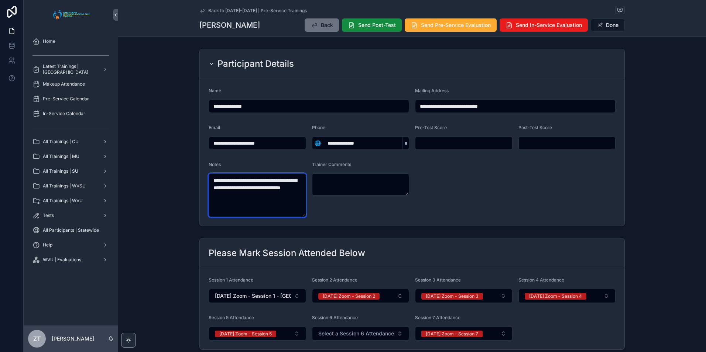
click at [267, 187] on textarea "**********" at bounding box center [257, 196] width 97 height 44
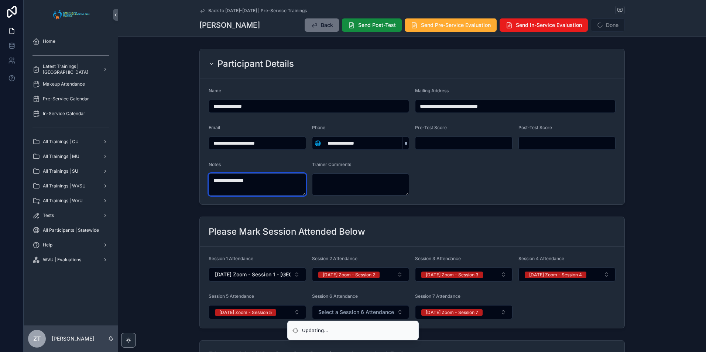
type textarea "**********"
click at [521, 167] on form "**********" at bounding box center [412, 142] width 425 height 126
click at [603, 23] on span "Done" at bounding box center [608, 24] width 34 height 13
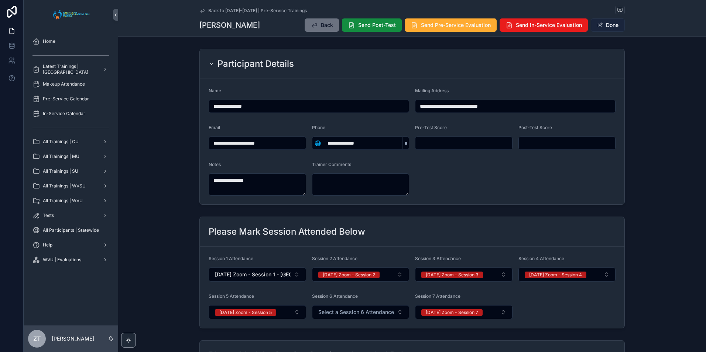
click at [601, 27] on button "Done" at bounding box center [608, 24] width 34 height 13
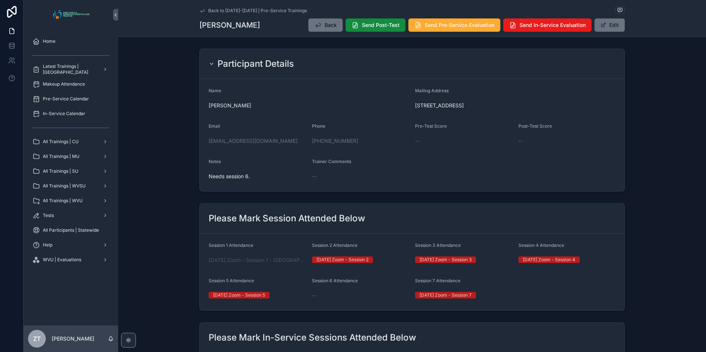
click at [201, 10] on icon "scrollable content" at bounding box center [202, 11] width 6 height 6
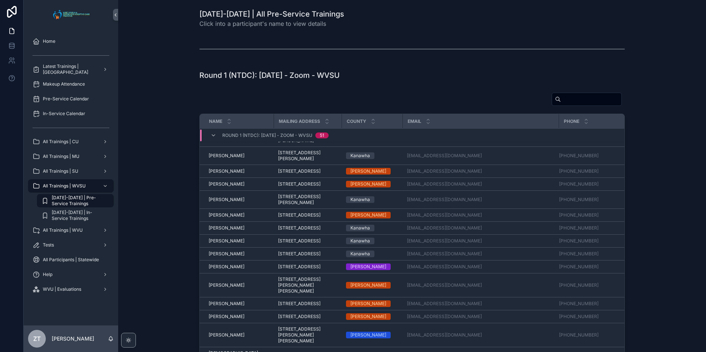
scroll to position [306, 0]
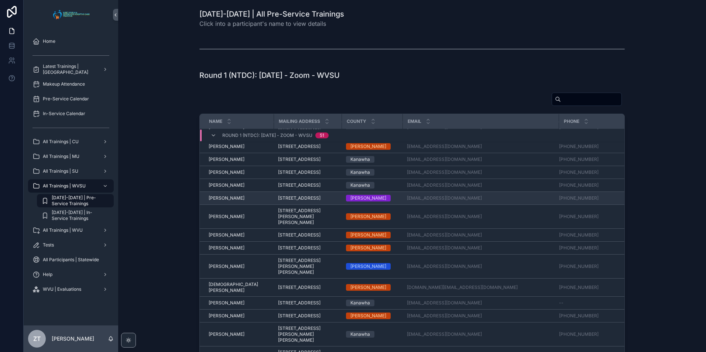
click at [223, 201] on span "[PERSON_NAME]" at bounding box center [227, 198] width 36 height 6
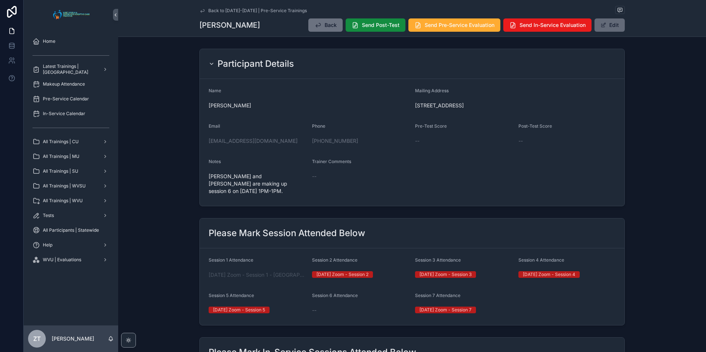
click at [605, 27] on button "Edit" at bounding box center [610, 24] width 30 height 13
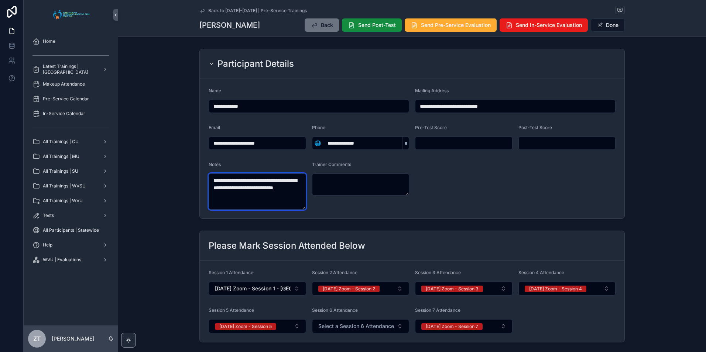
click at [278, 189] on textarea "**********" at bounding box center [257, 192] width 97 height 36
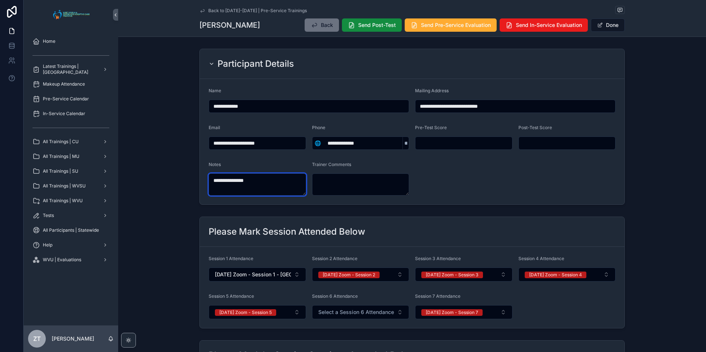
type textarea "**********"
click at [482, 167] on form "**********" at bounding box center [412, 142] width 425 height 126
click at [603, 27] on button "Done" at bounding box center [608, 24] width 34 height 13
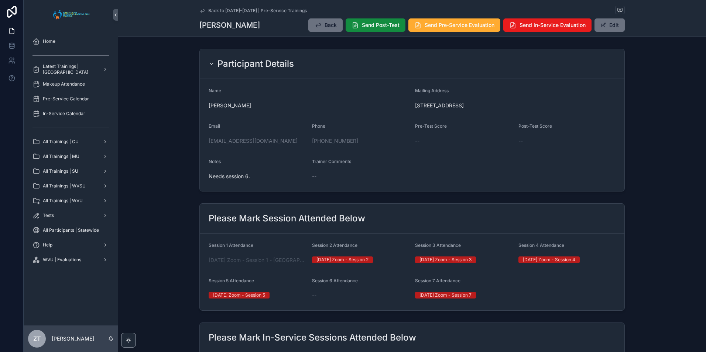
click at [200, 13] on icon "scrollable content" at bounding box center [202, 11] width 6 height 6
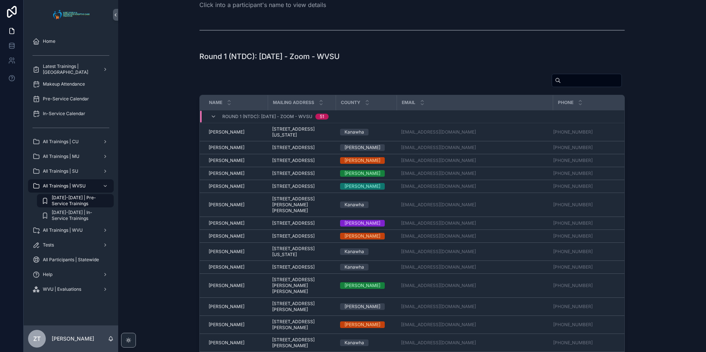
scroll to position [37, 0]
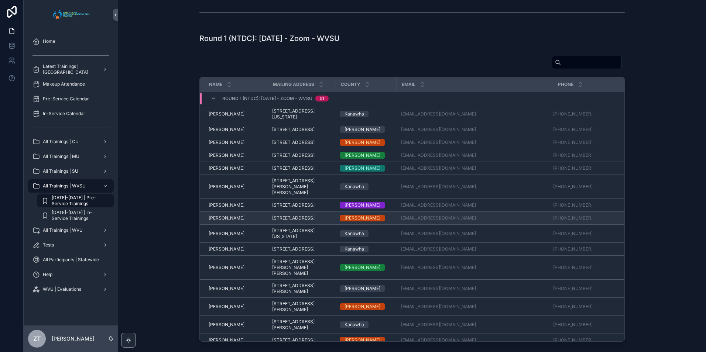
click at [225, 221] on span "[PERSON_NAME]" at bounding box center [227, 218] width 36 height 6
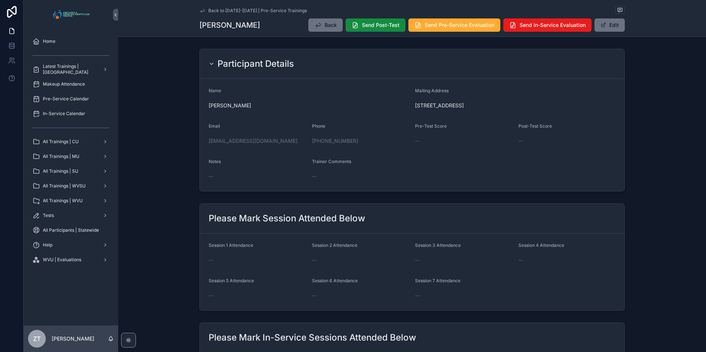
click at [202, 11] on icon "scrollable content" at bounding box center [203, 10] width 4 height 3
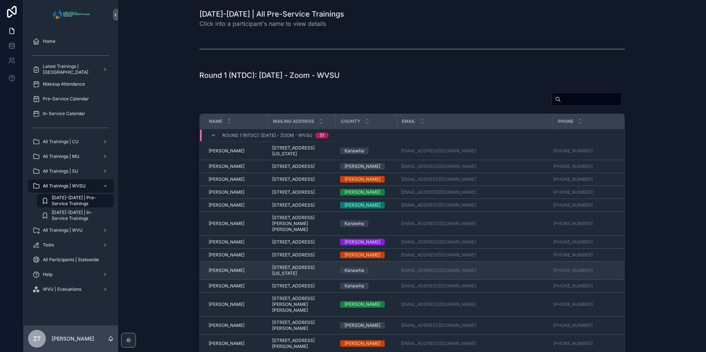
click at [227, 274] on span "[PERSON_NAME]" at bounding box center [227, 271] width 36 height 6
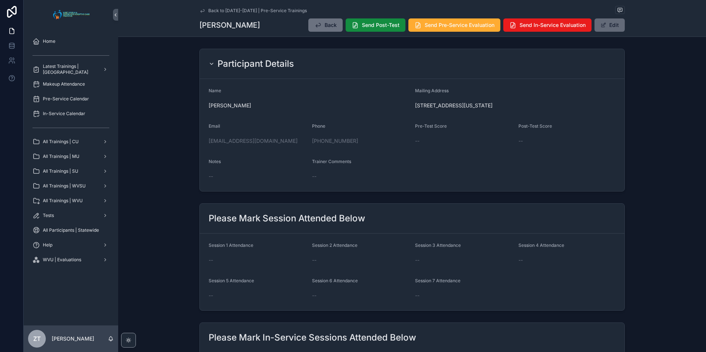
click at [606, 27] on button "Edit" at bounding box center [610, 24] width 30 height 13
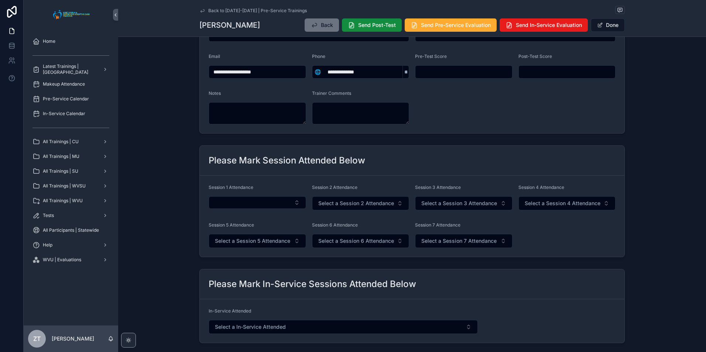
scroll to position [74, 0]
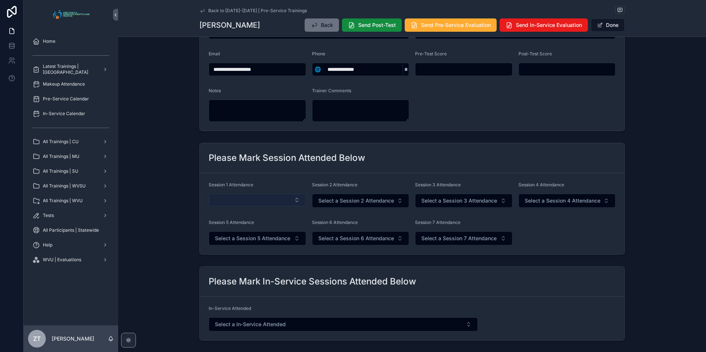
click at [282, 198] on button "Select Button" at bounding box center [257, 200] width 97 height 13
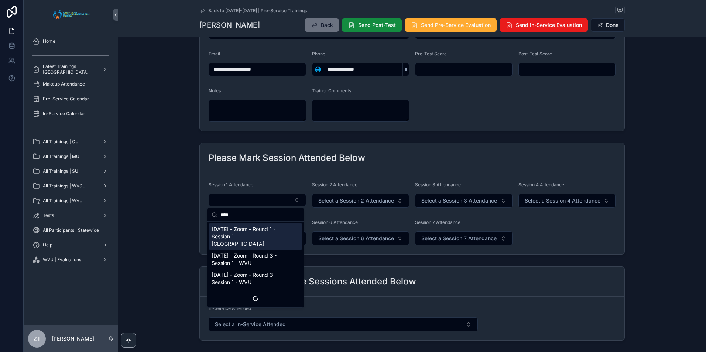
type input "****"
click at [256, 236] on span "[DATE] - Zoom - Round 1 - Session 1 - [GEOGRAPHIC_DATA]" at bounding box center [251, 237] width 79 height 22
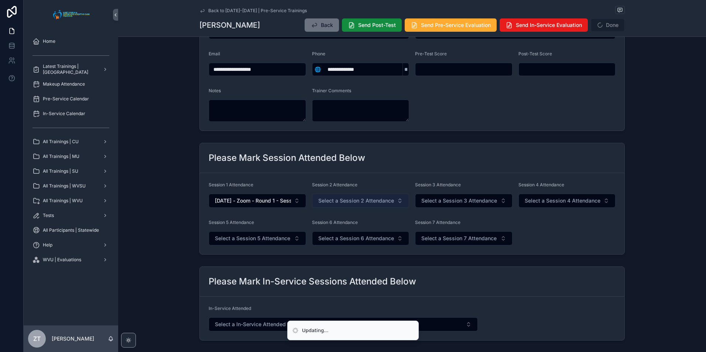
click at [350, 201] on span "Select a Session 2 Attendance" at bounding box center [356, 200] width 76 height 7
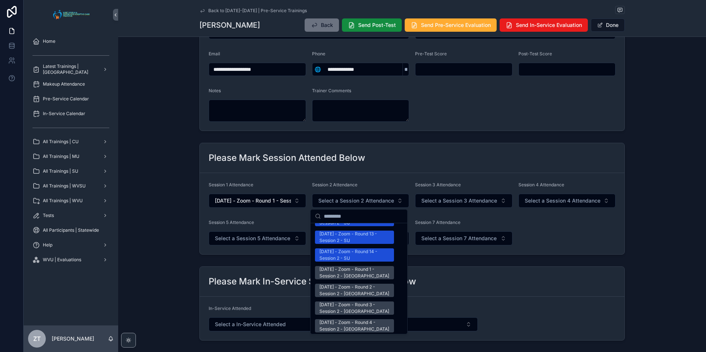
scroll to position [960, 0]
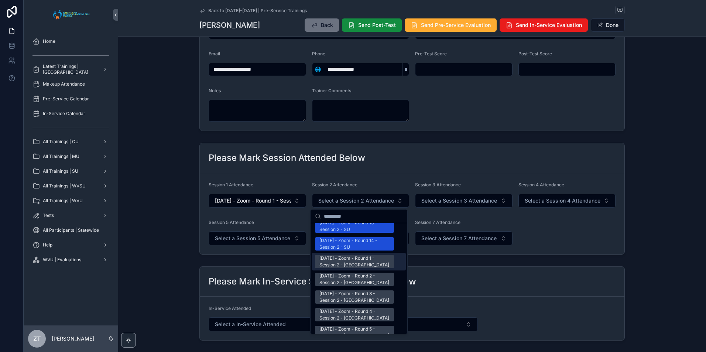
click at [349, 255] on div "[DATE] - Zoom - Round 1 - Session 2 - [GEOGRAPHIC_DATA]" at bounding box center [354, 261] width 70 height 13
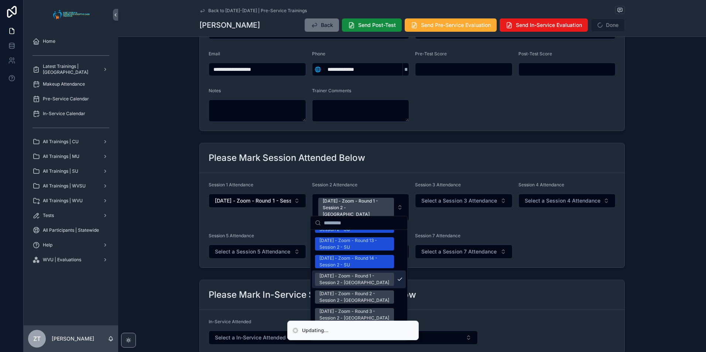
scroll to position [971, 0]
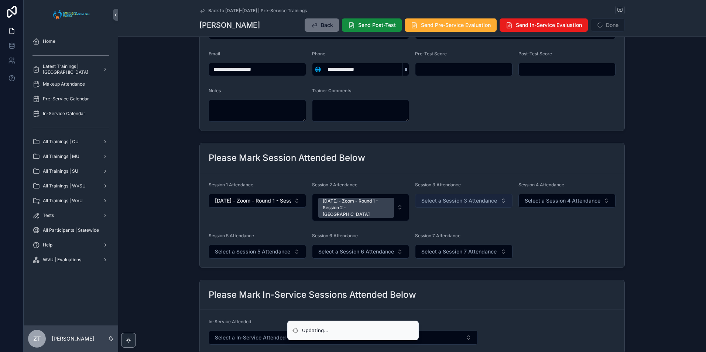
click at [449, 203] on span "Select a Session 3 Attendance" at bounding box center [459, 200] width 76 height 7
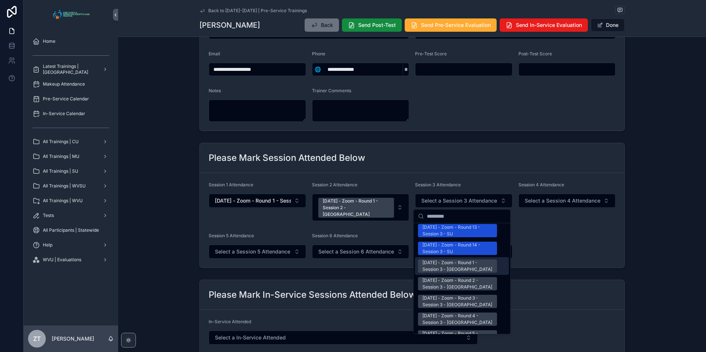
click at [445, 260] on div "[DATE] - Zoom - Round 1 - Session 3 - [GEOGRAPHIC_DATA]" at bounding box center [457, 266] width 70 height 13
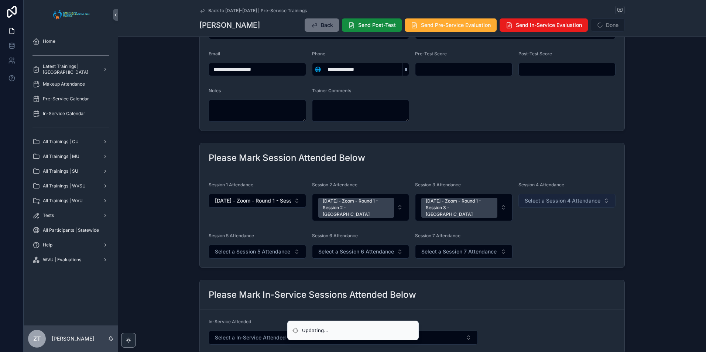
click at [541, 196] on button "Select a Session 4 Attendance" at bounding box center [566, 201] width 97 height 14
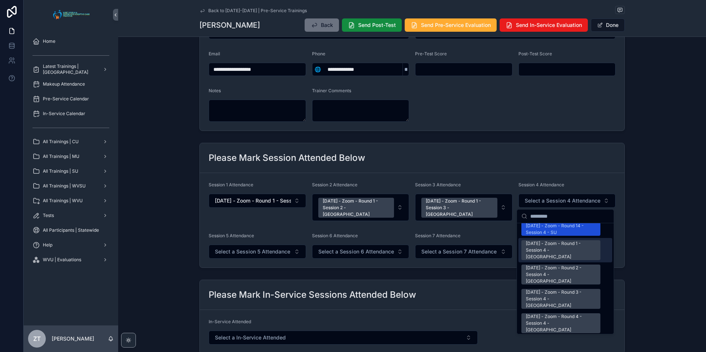
click at [550, 240] on div "[DATE] - Zoom - Round 1 - Session 4 - [GEOGRAPHIC_DATA]" at bounding box center [561, 250] width 70 height 20
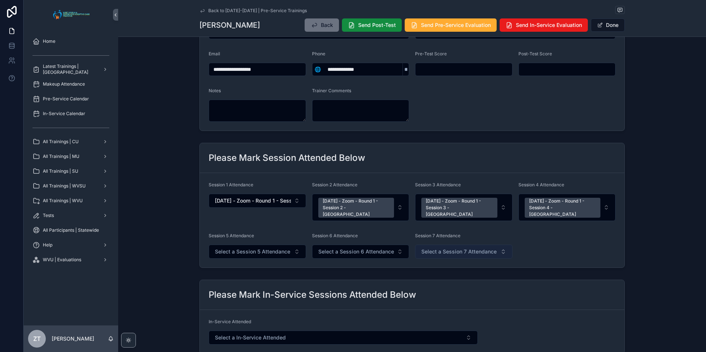
click at [470, 248] on span "Select a Session 7 Attendance" at bounding box center [458, 251] width 75 height 7
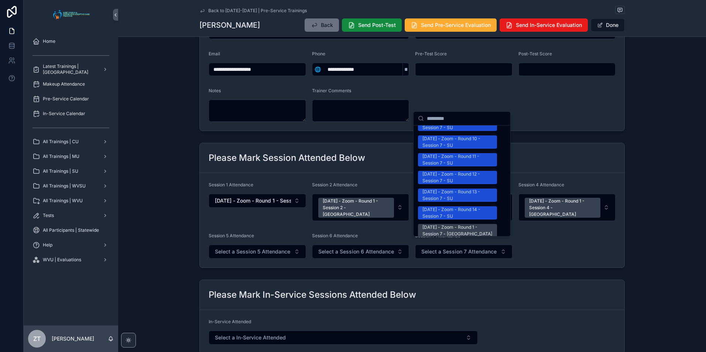
scroll to position [886, 0]
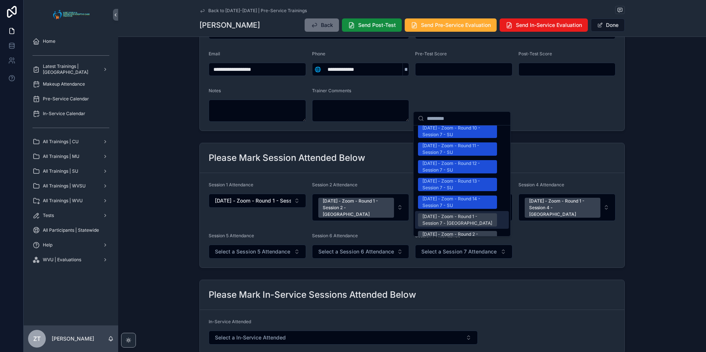
click at [446, 213] on div "[DATE] - Zoom - Round 1 - Session 7 - [GEOGRAPHIC_DATA]" at bounding box center [457, 219] width 70 height 13
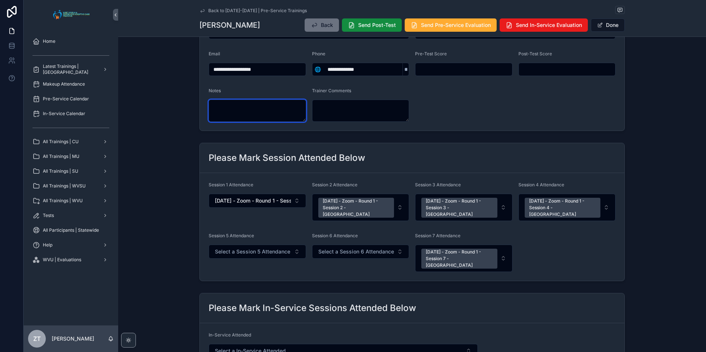
click at [248, 108] on textarea "scrollable content" at bounding box center [257, 111] width 97 height 22
type textarea "**********"
click at [599, 28] on span "scrollable content" at bounding box center [600, 25] width 6 height 6
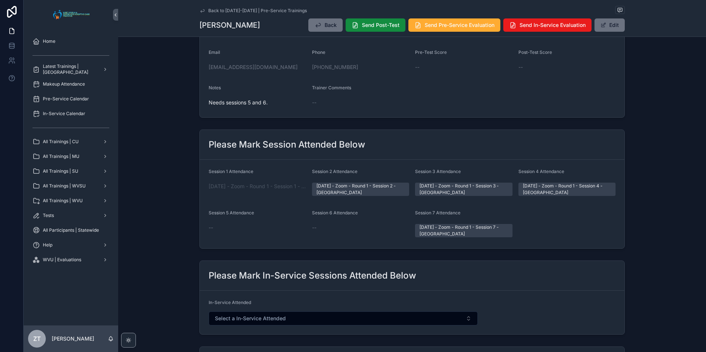
click at [201, 11] on icon "scrollable content" at bounding box center [203, 10] width 4 height 3
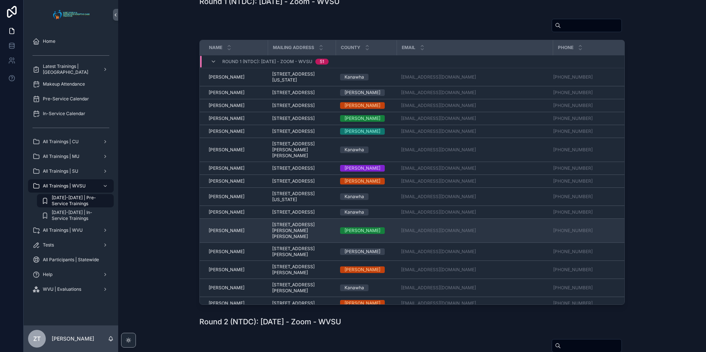
click at [225, 234] on span "[PERSON_NAME]" at bounding box center [227, 231] width 36 height 6
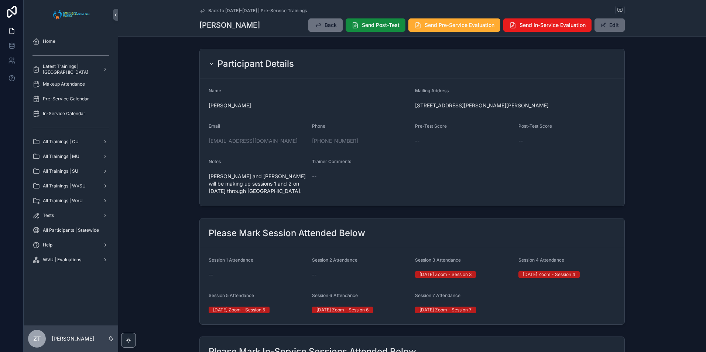
click at [615, 30] on button "Edit" at bounding box center [610, 24] width 30 height 13
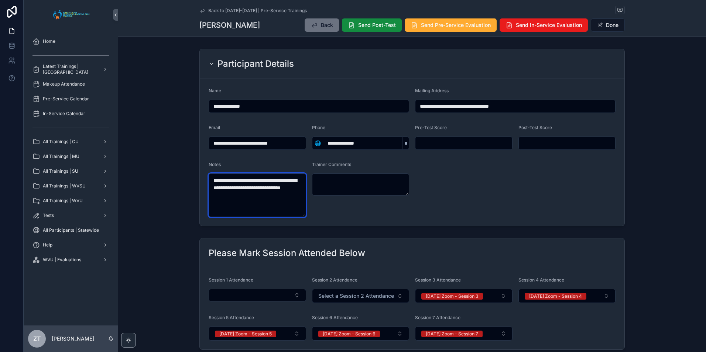
click at [240, 189] on textarea "**********" at bounding box center [257, 196] width 97 height 44
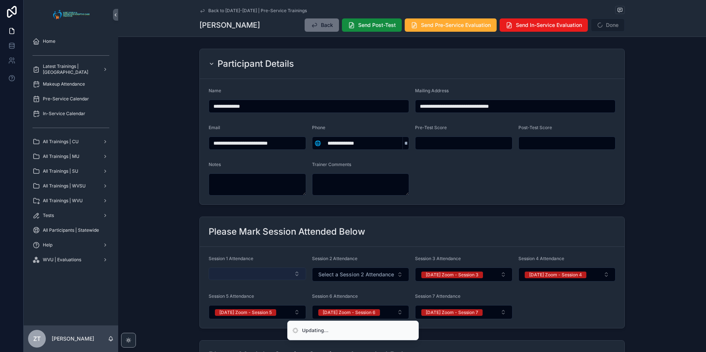
click at [265, 277] on button "Select Button" at bounding box center [257, 274] width 97 height 13
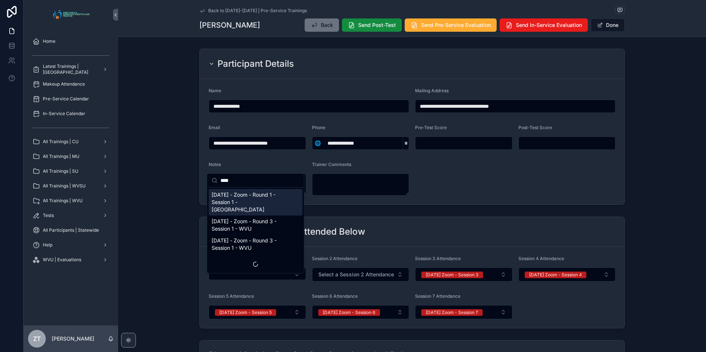
type input "****"
click at [254, 198] on span "[DATE] - Zoom - Round 1 - Session 1 - [GEOGRAPHIC_DATA]" at bounding box center [251, 202] width 79 height 22
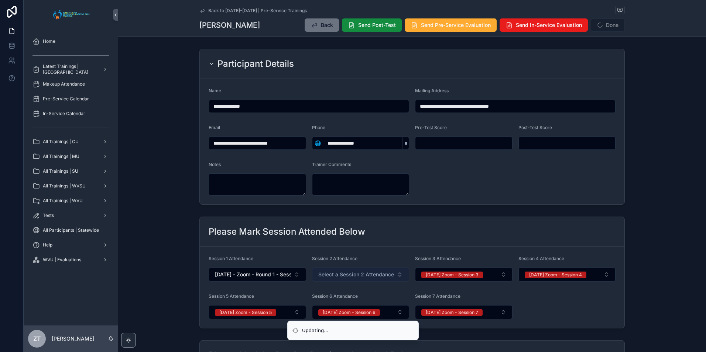
click at [347, 277] on span "Select a Session 2 Attendance" at bounding box center [356, 274] width 76 height 7
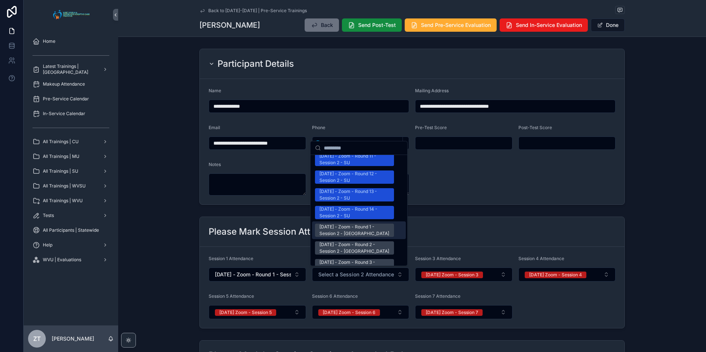
click at [351, 224] on div "[DATE] - Zoom - Round 1 - Session 2 - [GEOGRAPHIC_DATA]" at bounding box center [354, 230] width 70 height 13
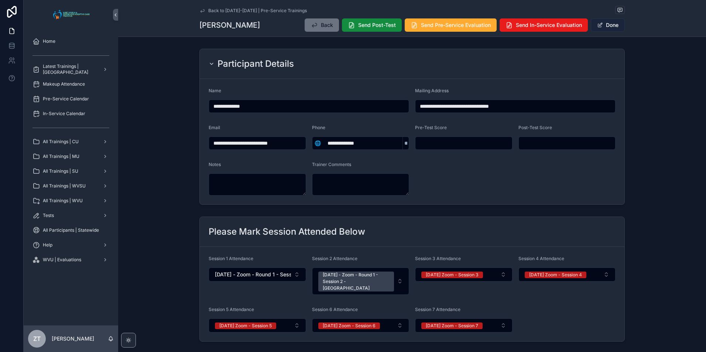
click at [614, 27] on button "Done" at bounding box center [608, 24] width 34 height 13
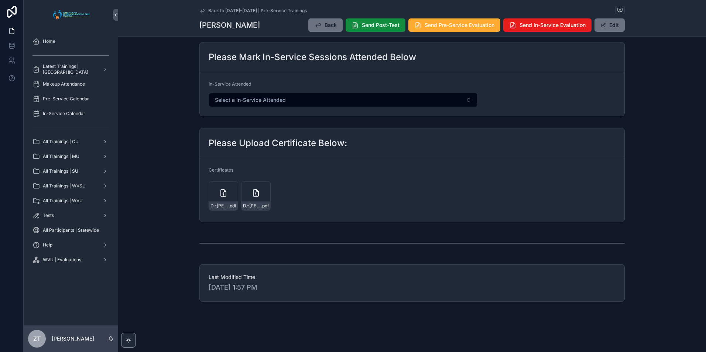
scroll to position [0, 0]
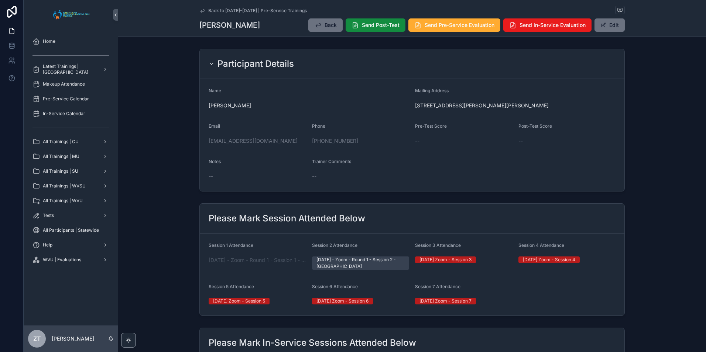
click at [200, 13] on icon "scrollable content" at bounding box center [202, 11] width 6 height 6
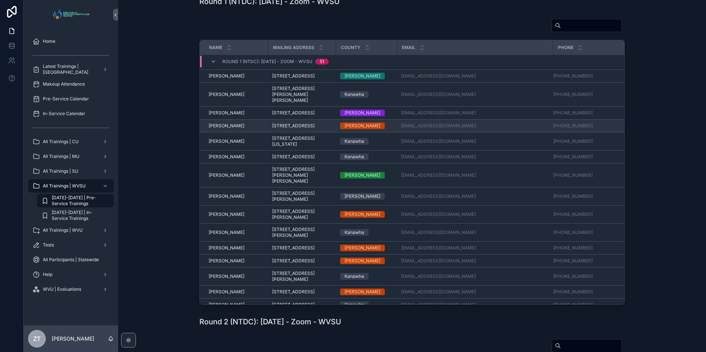
scroll to position [74, 0]
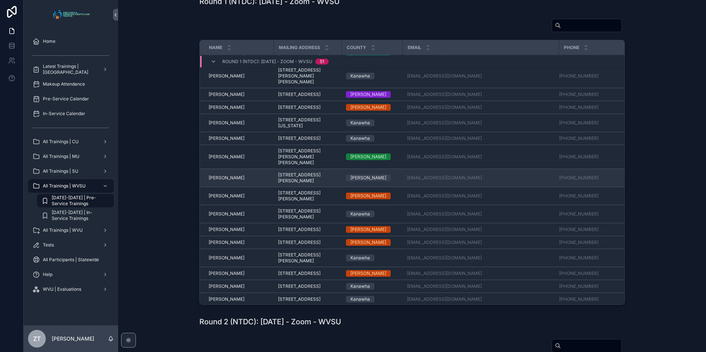
click at [218, 181] on span "[PERSON_NAME]" at bounding box center [227, 178] width 36 height 6
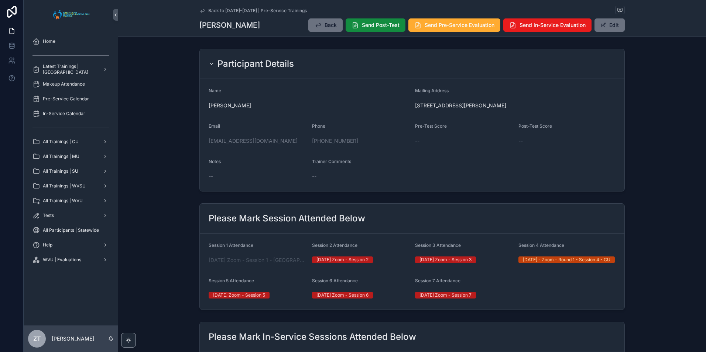
click at [202, 10] on icon "scrollable content" at bounding box center [202, 11] width 6 height 6
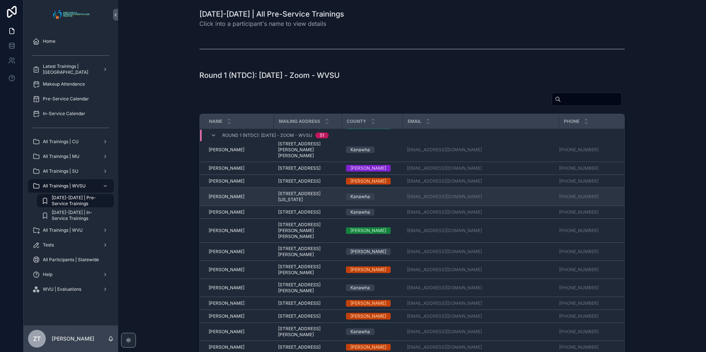
scroll to position [111, 0]
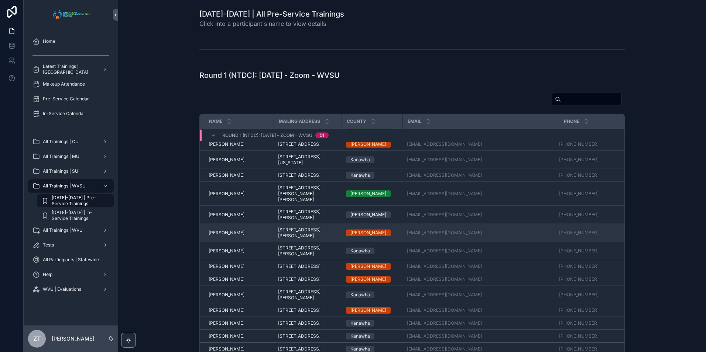
click at [220, 236] on span "[PERSON_NAME]" at bounding box center [227, 233] width 36 height 6
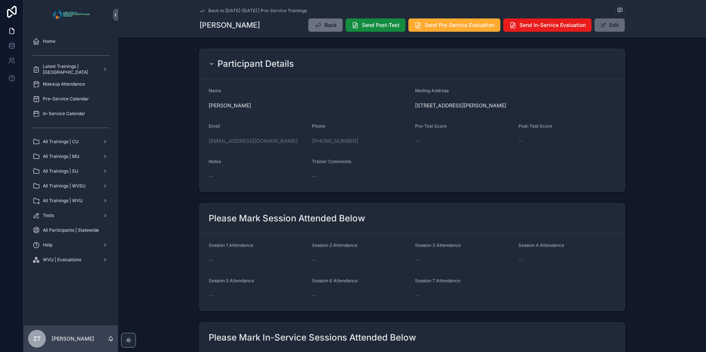
click at [605, 25] on button "Edit" at bounding box center [610, 24] width 30 height 13
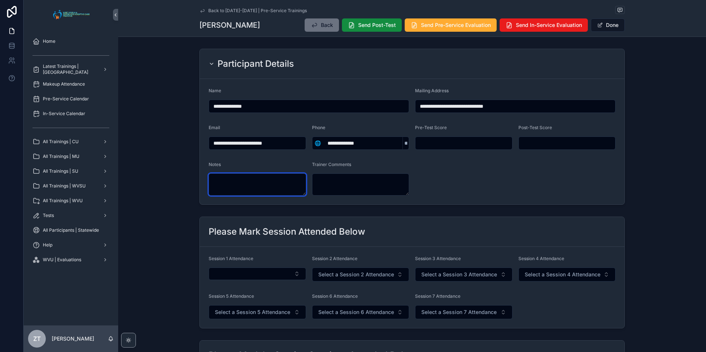
click at [281, 182] on textarea "scrollable content" at bounding box center [257, 185] width 97 height 22
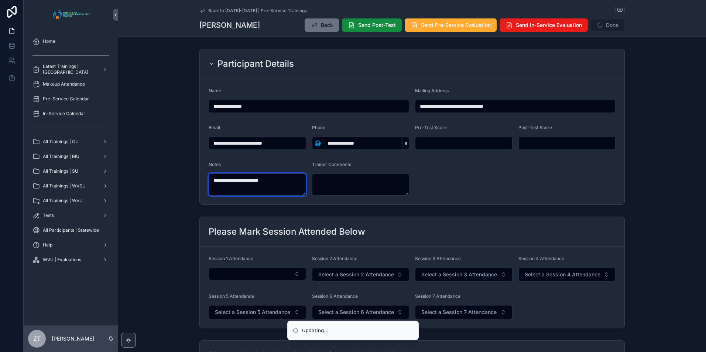
type textarea "**********"
click at [536, 182] on form "**********" at bounding box center [412, 142] width 425 height 126
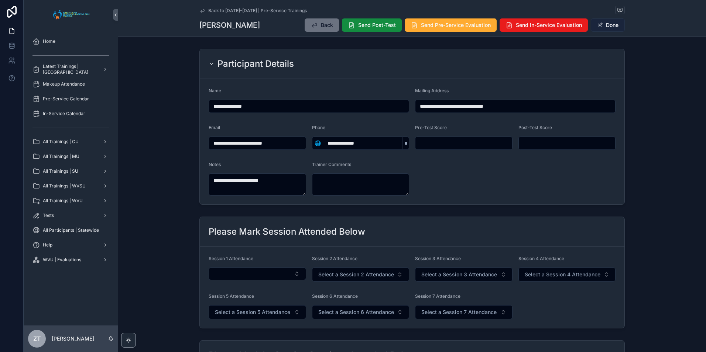
click at [605, 23] on button "Done" at bounding box center [608, 24] width 34 height 13
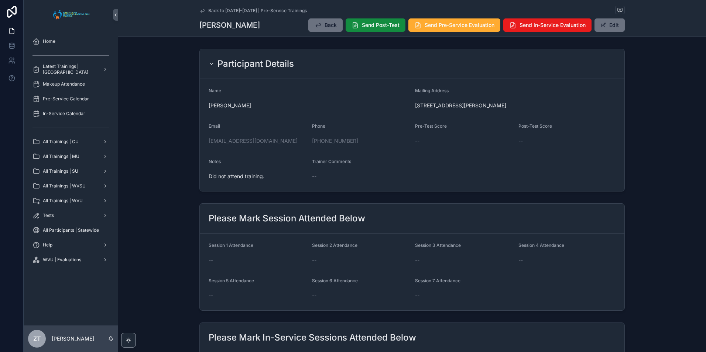
click at [199, 11] on icon "scrollable content" at bounding box center [202, 11] width 6 height 6
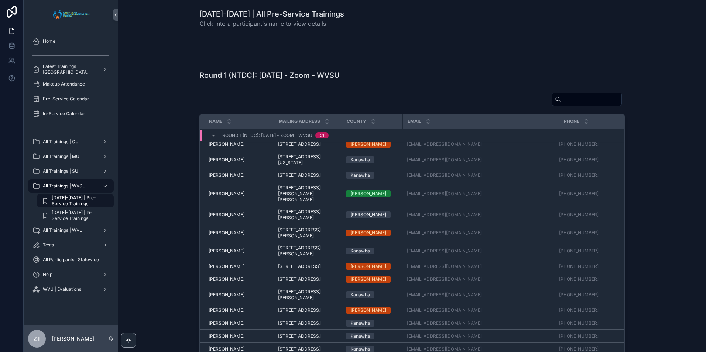
scroll to position [37, 0]
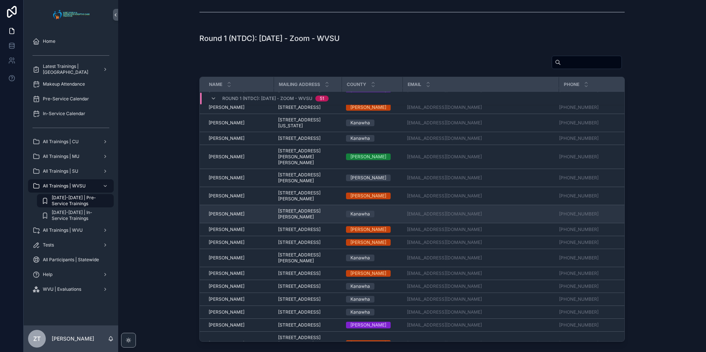
click at [220, 217] on span "[PERSON_NAME]" at bounding box center [227, 214] width 36 height 6
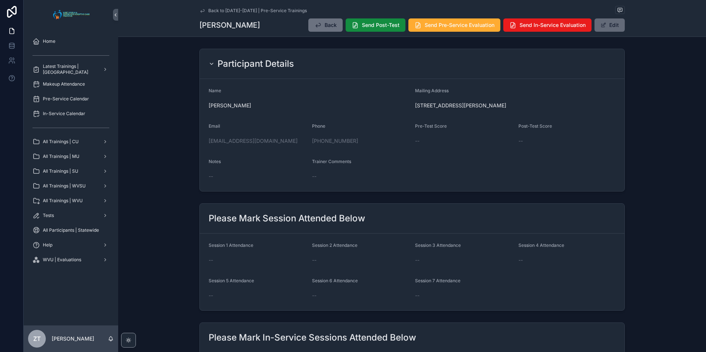
click at [611, 23] on button "Edit" at bounding box center [610, 24] width 30 height 13
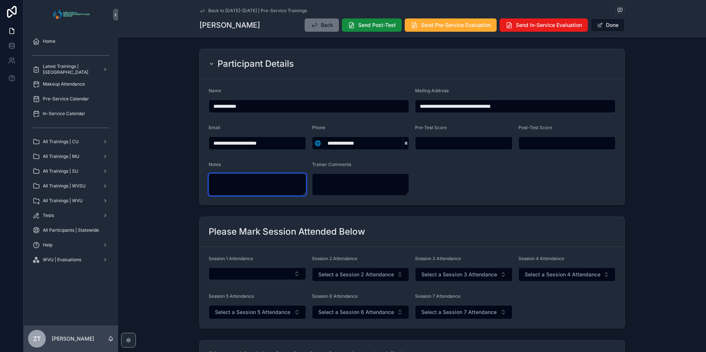
click at [230, 185] on textarea "scrollable content" at bounding box center [257, 185] width 97 height 22
type textarea "**********"
click at [523, 185] on form "**********" at bounding box center [412, 142] width 425 height 126
click at [609, 28] on button "Done" at bounding box center [608, 24] width 34 height 13
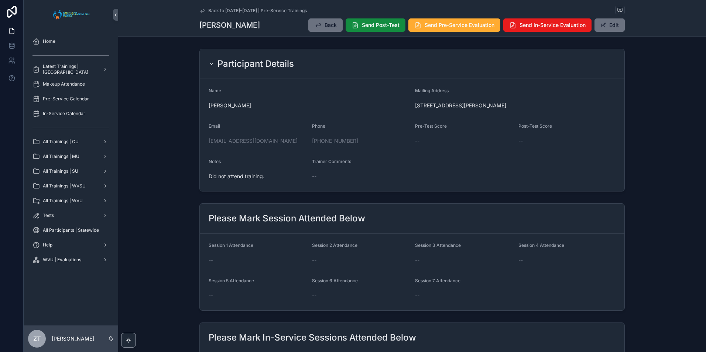
click at [203, 9] on icon "scrollable content" at bounding box center [202, 11] width 6 height 6
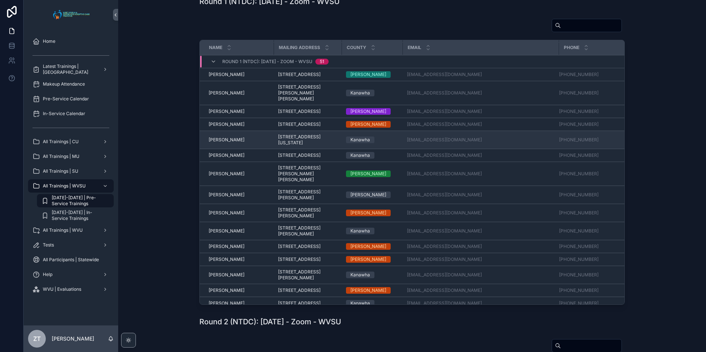
scroll to position [74, 0]
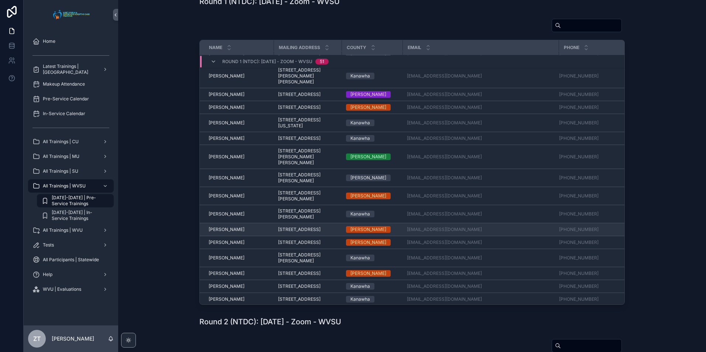
click at [216, 233] on span "[PERSON_NAME]" at bounding box center [227, 230] width 36 height 6
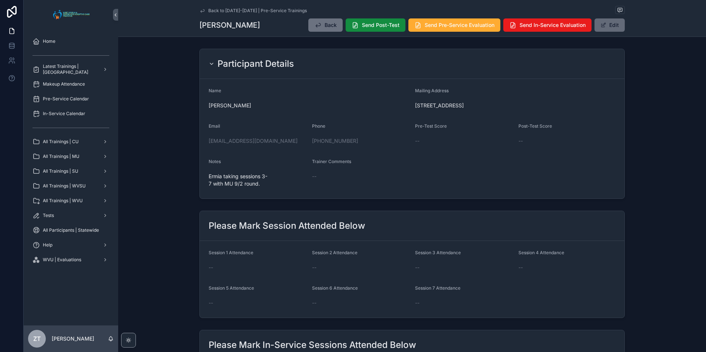
click at [608, 24] on button "Edit" at bounding box center [610, 24] width 30 height 13
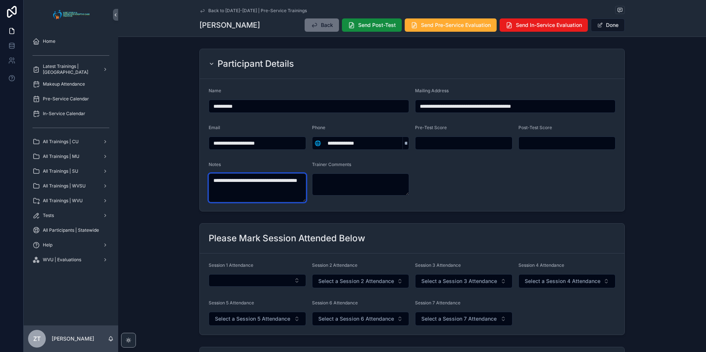
click at [228, 188] on textarea "**********" at bounding box center [257, 188] width 97 height 29
type textarea "**********"
click at [563, 170] on form "**********" at bounding box center [412, 145] width 425 height 132
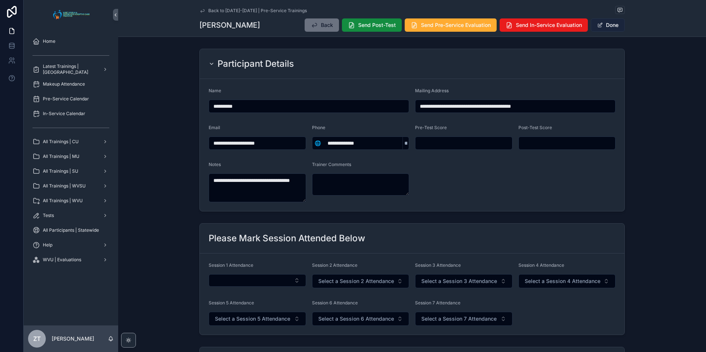
click at [603, 24] on button "Done" at bounding box center [608, 24] width 34 height 13
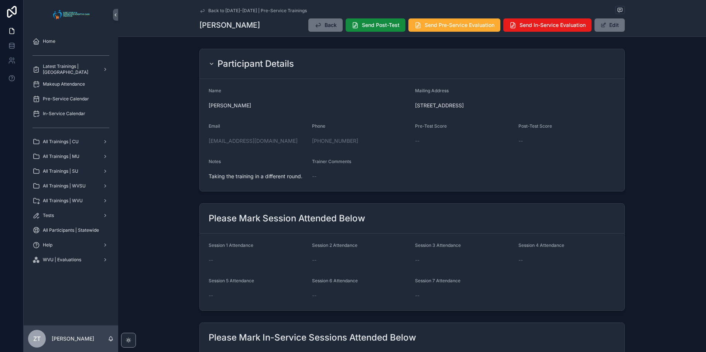
click at [201, 10] on icon "scrollable content" at bounding box center [202, 11] width 6 height 6
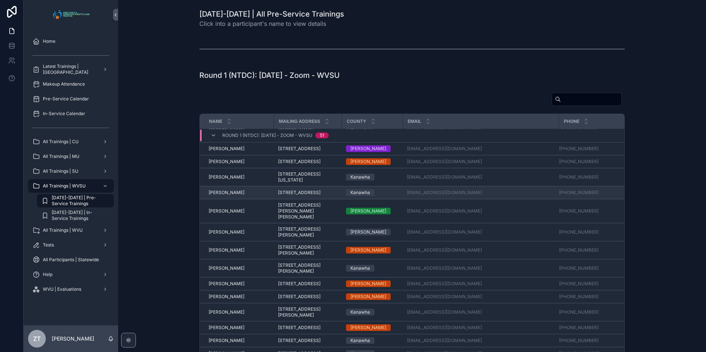
scroll to position [148, 0]
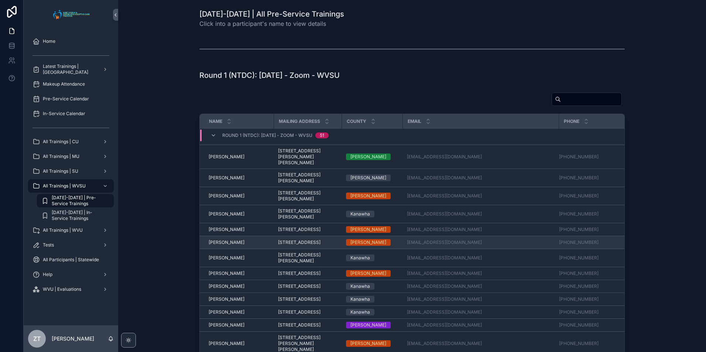
click at [226, 246] on span "[PERSON_NAME]" at bounding box center [227, 243] width 36 height 6
